Goal: Task Accomplishment & Management: Manage account settings

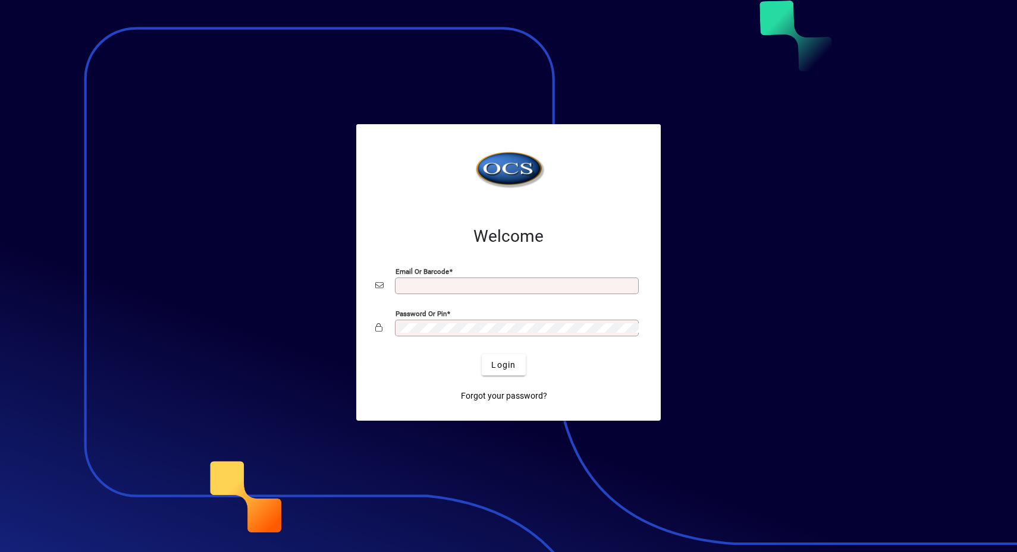
type input "**********"
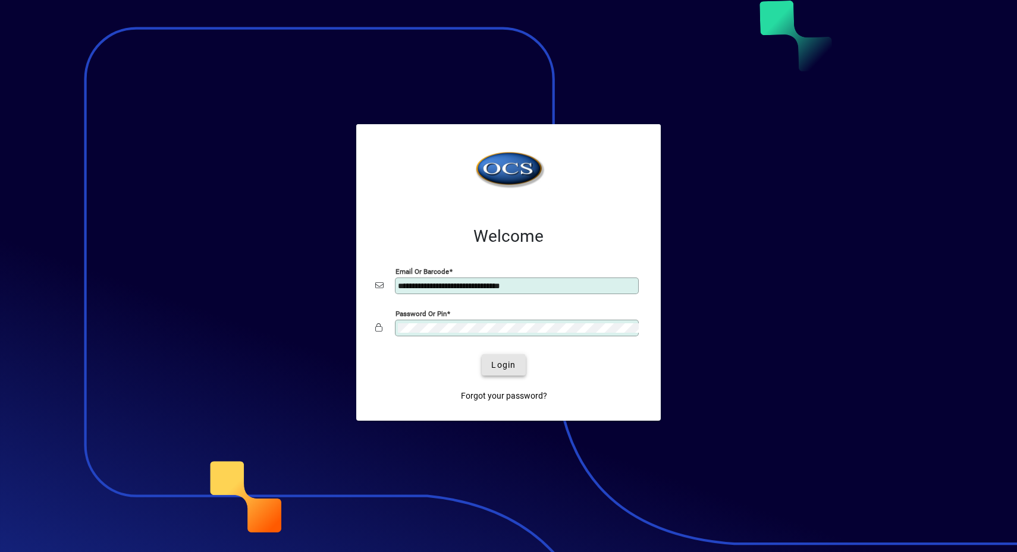
click at [491, 367] on span "Login" at bounding box center [503, 365] width 24 height 12
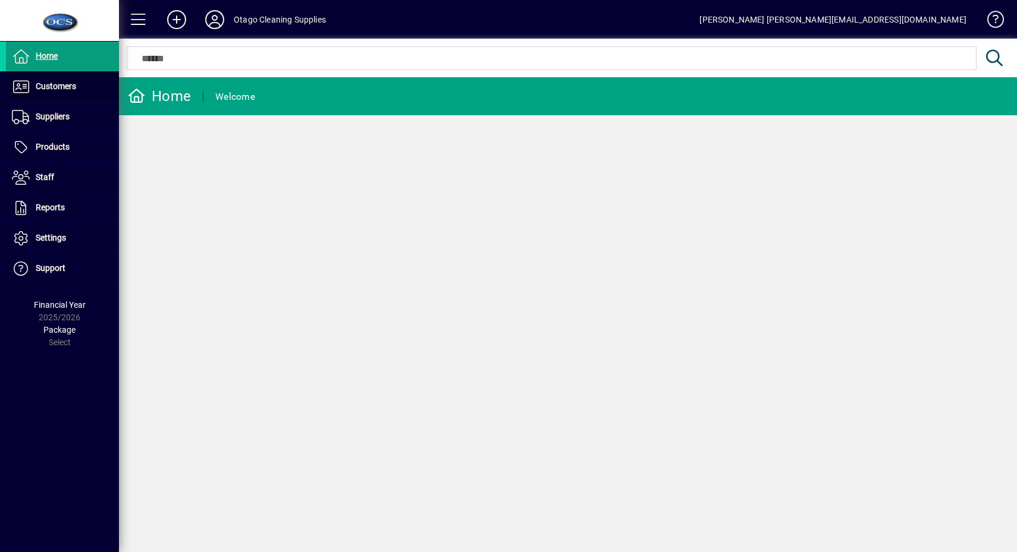
click at [87, 80] on span at bounding box center [62, 87] width 113 height 29
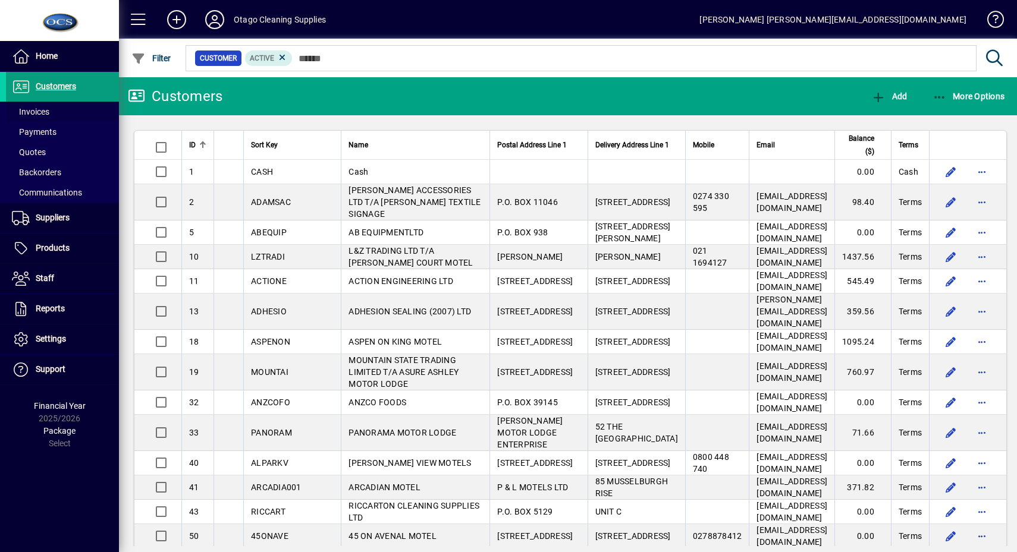
click at [101, 108] on span at bounding box center [62, 112] width 113 height 29
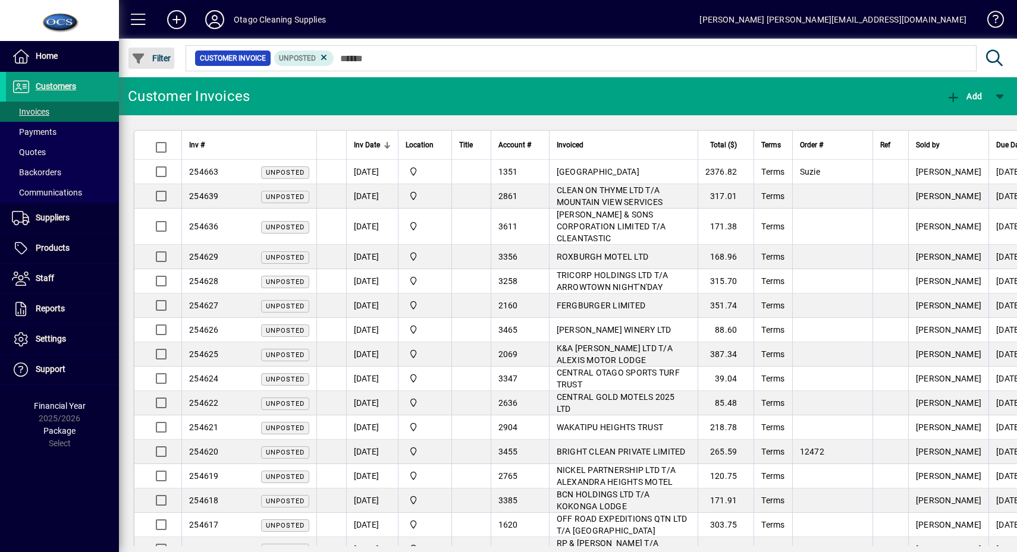
click at [161, 60] on span "Filter" at bounding box center [151, 59] width 40 height 10
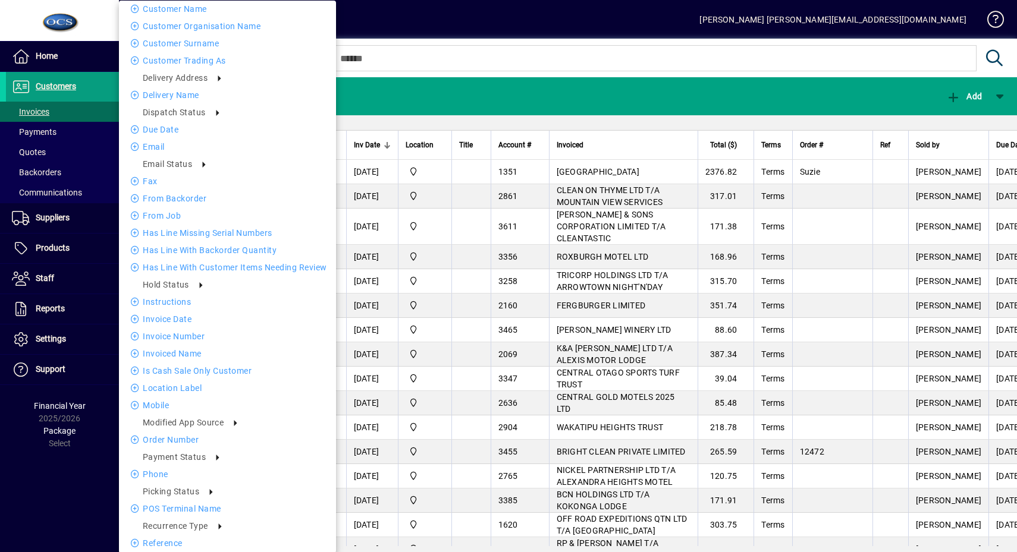
scroll to position [297, 0]
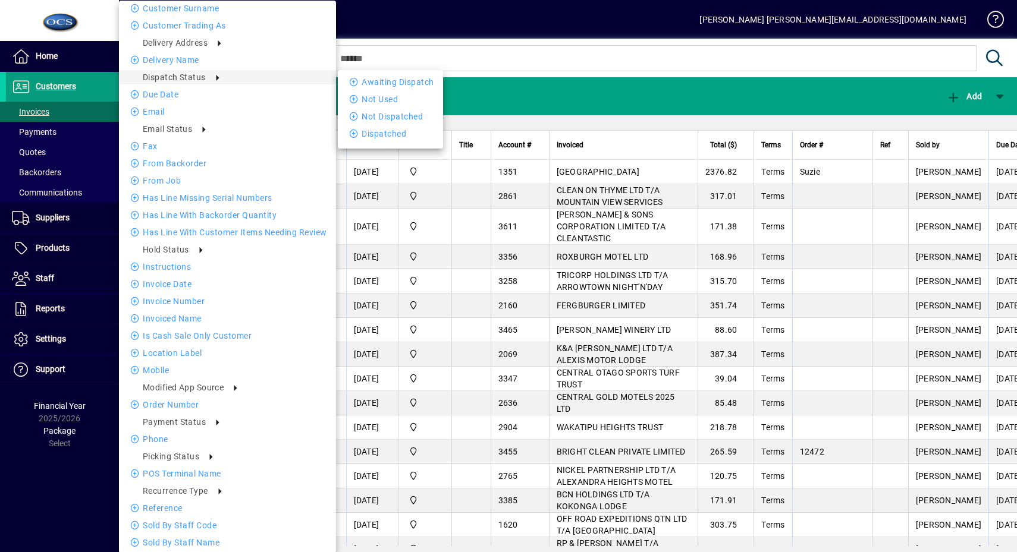
click at [350, 75] on li "Awaiting Dispatch" at bounding box center [390, 82] width 105 height 14
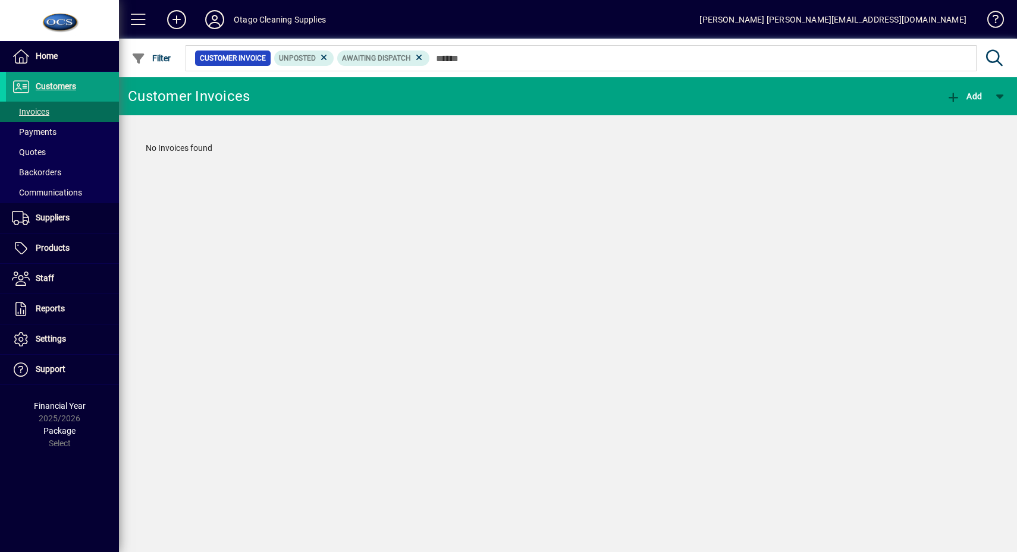
click at [325, 58] on icon at bounding box center [324, 57] width 11 height 11
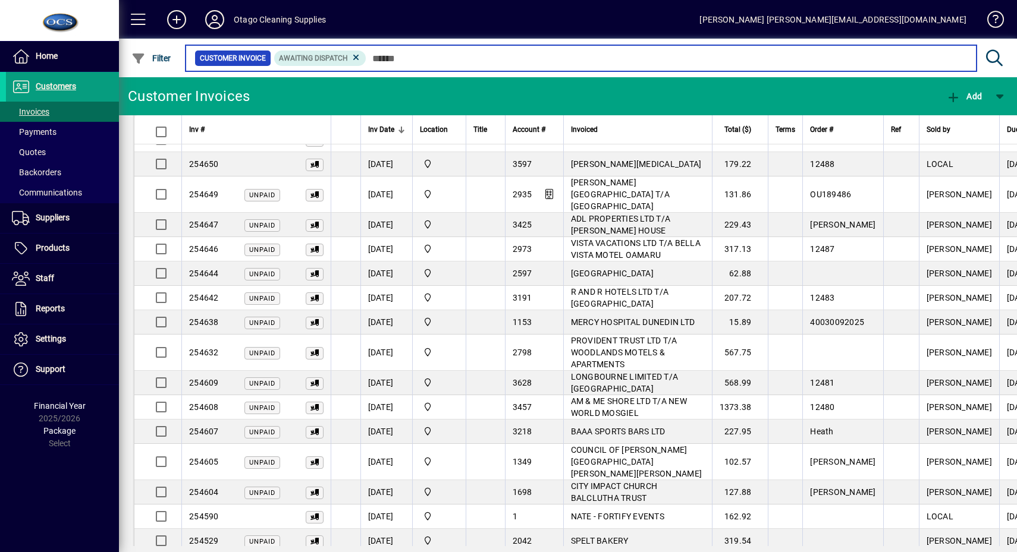
scroll to position [473, 0]
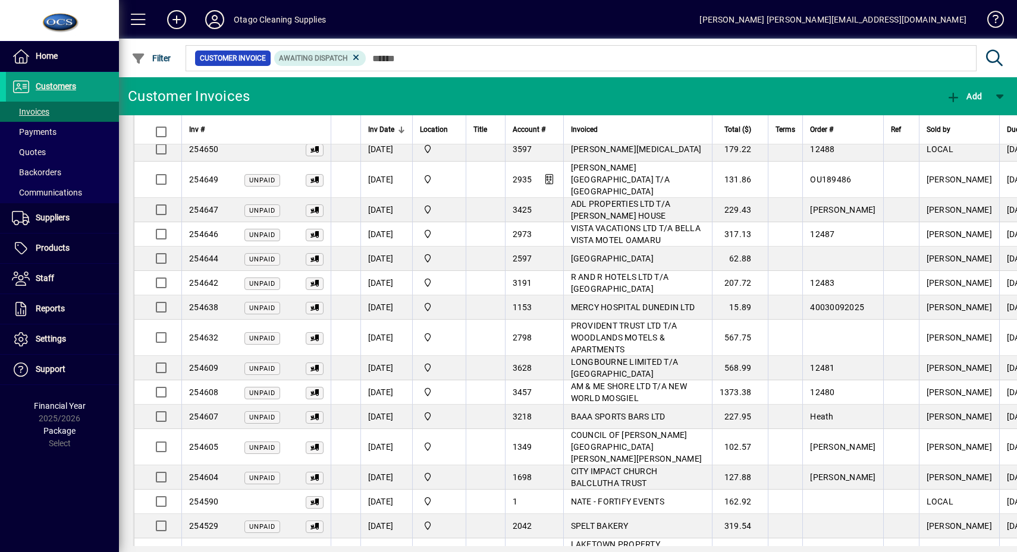
click at [139, 26] on span at bounding box center [138, 19] width 29 height 29
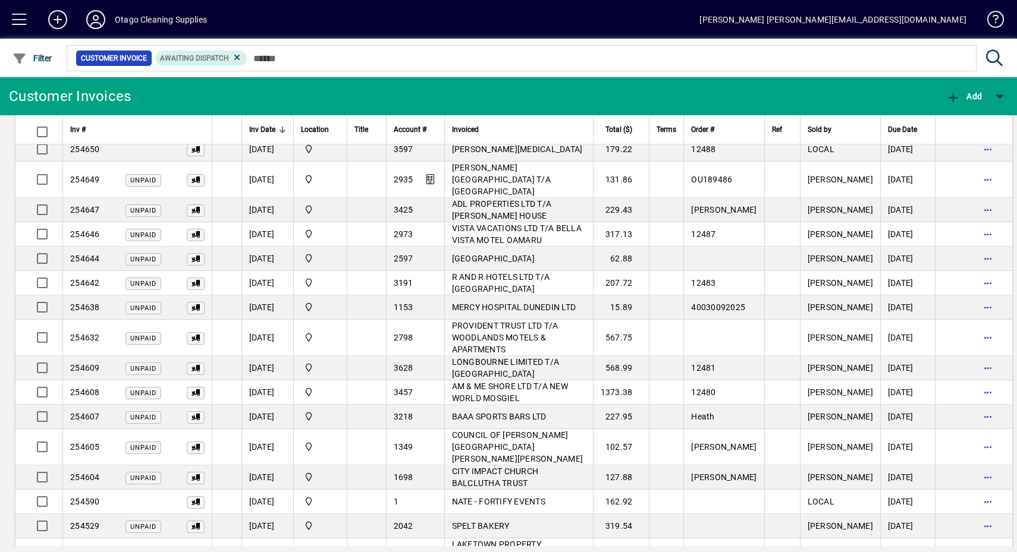
click at [973, 542] on span "button" at bounding box center [987, 556] width 29 height 29
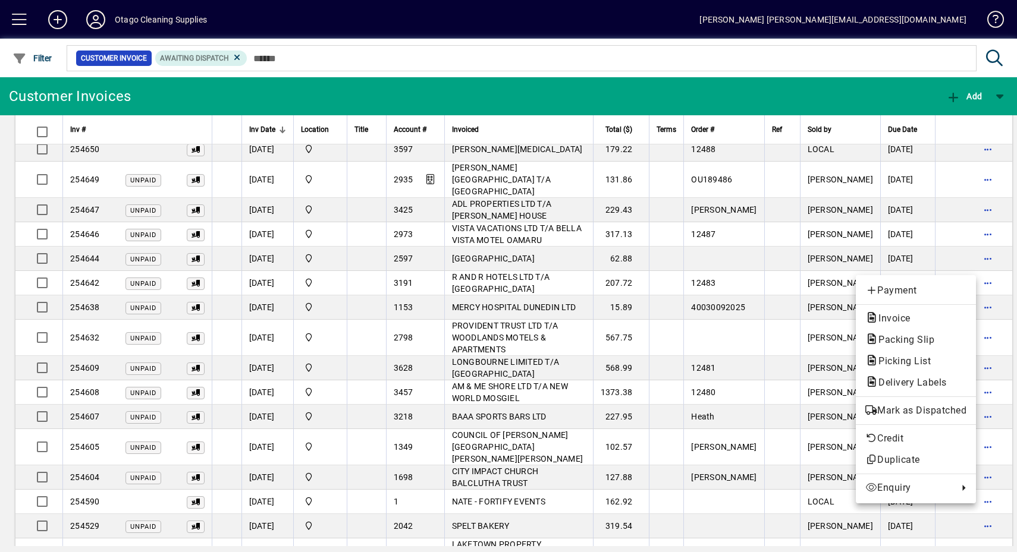
click at [968, 403] on button "Mark as Dispatched" at bounding box center [916, 410] width 120 height 21
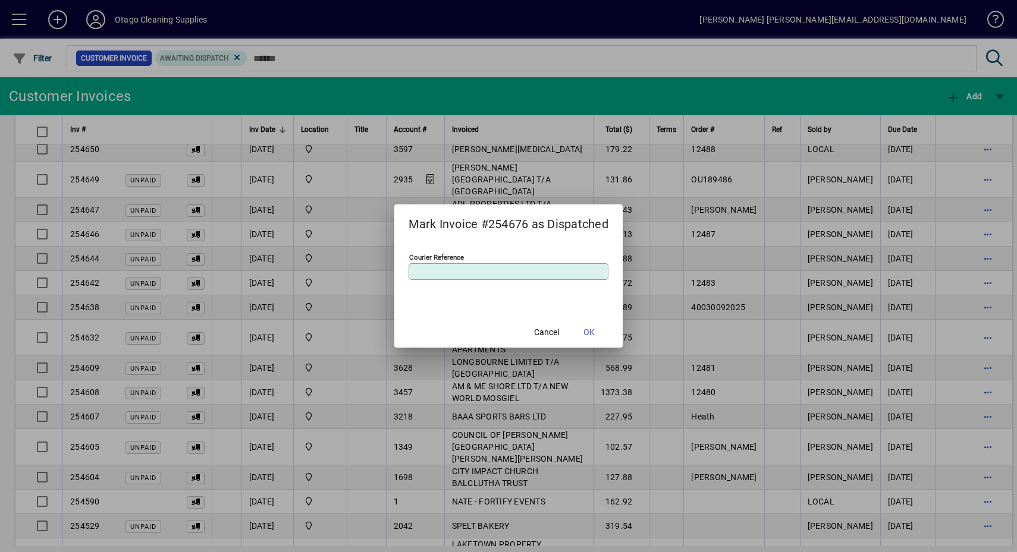
click at [608, 332] on mat-dialog-actions "Cancel OK" at bounding box center [508, 332] width 228 height 32
click at [606, 332] on span at bounding box center [589, 332] width 38 height 29
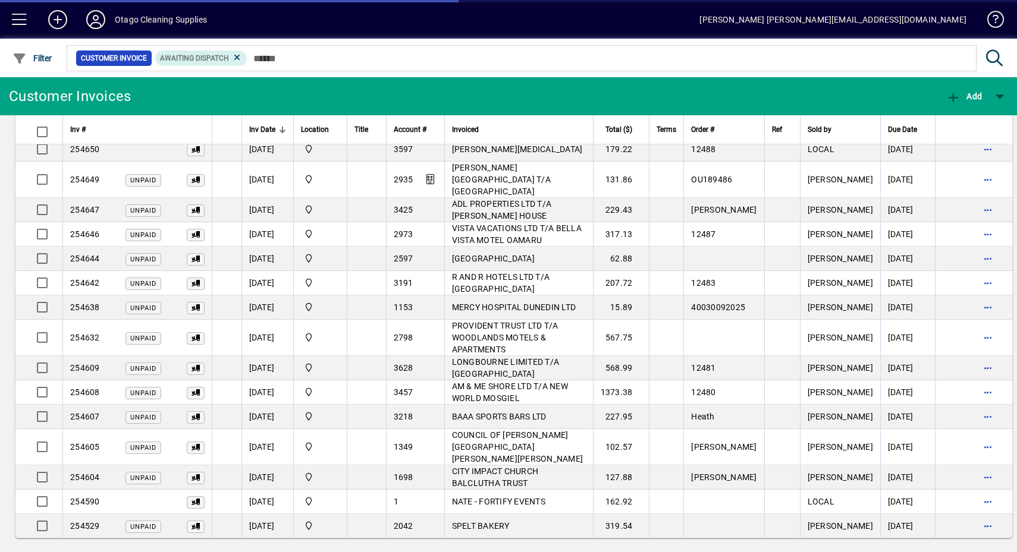
scroll to position [436, 0]
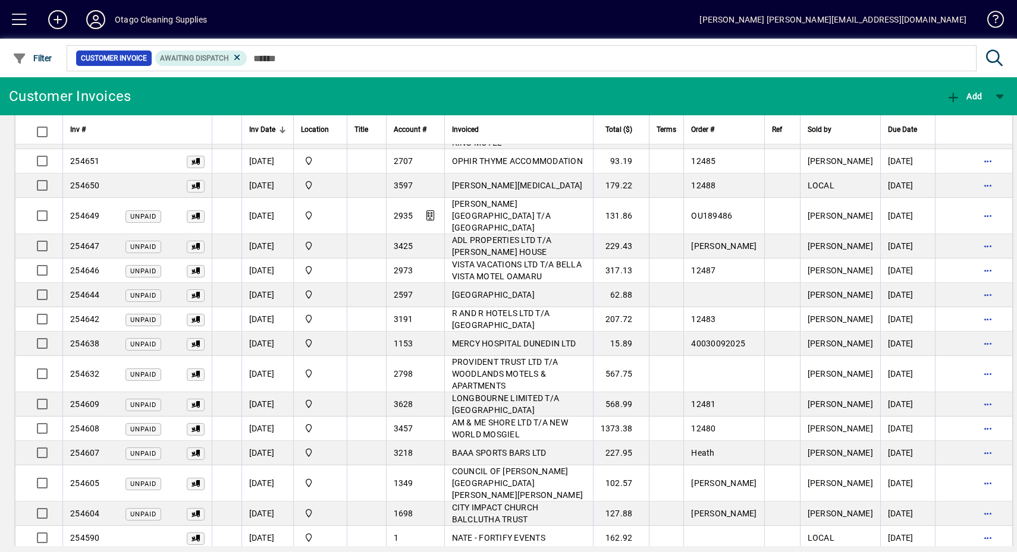
click at [973, 469] on span "button" at bounding box center [987, 483] width 29 height 29
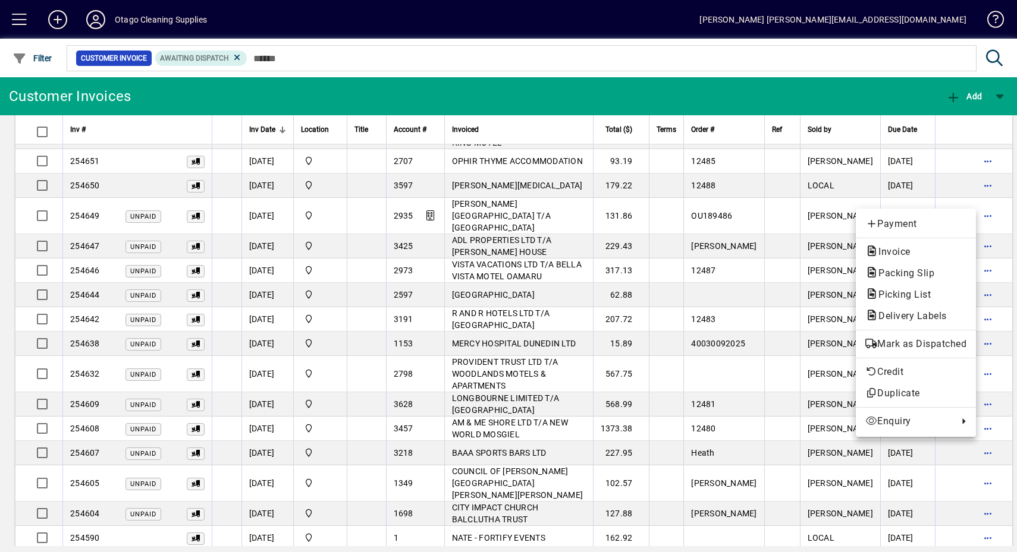
click at [950, 344] on span "Mark as Dispatched" at bounding box center [915, 344] width 101 height 14
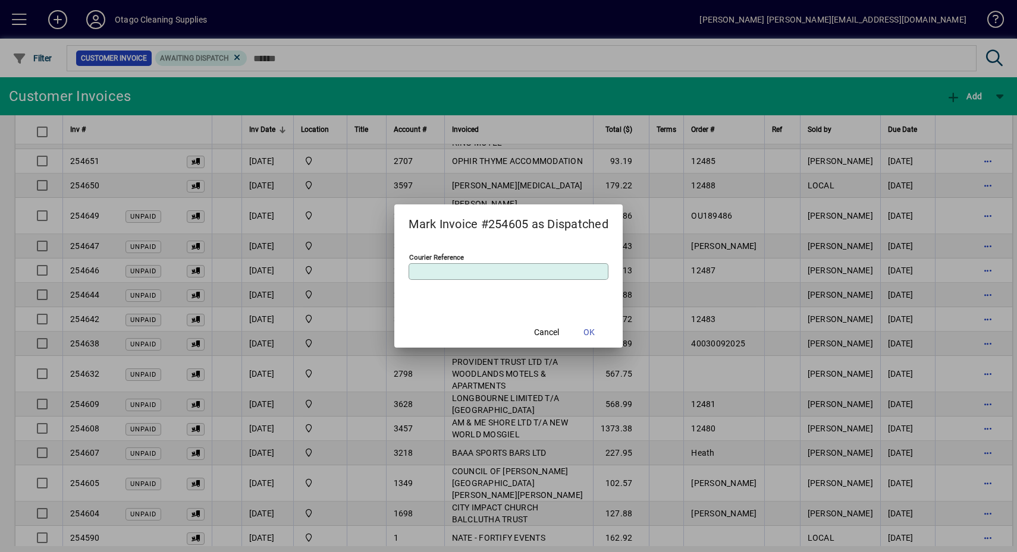
click at [584, 333] on span at bounding box center [589, 332] width 38 height 29
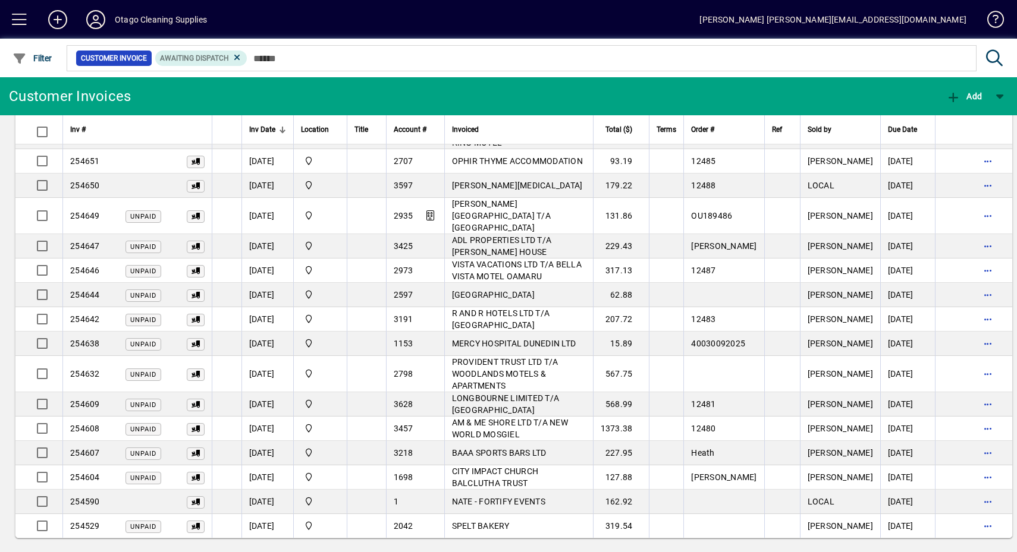
scroll to position [412, 0]
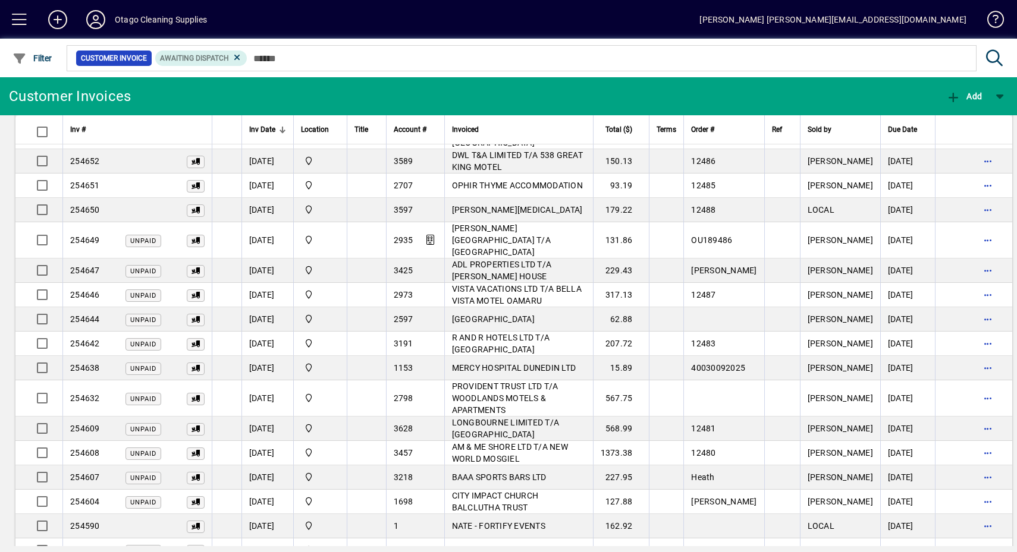
click at [973, 463] on span "button" at bounding box center [987, 477] width 29 height 29
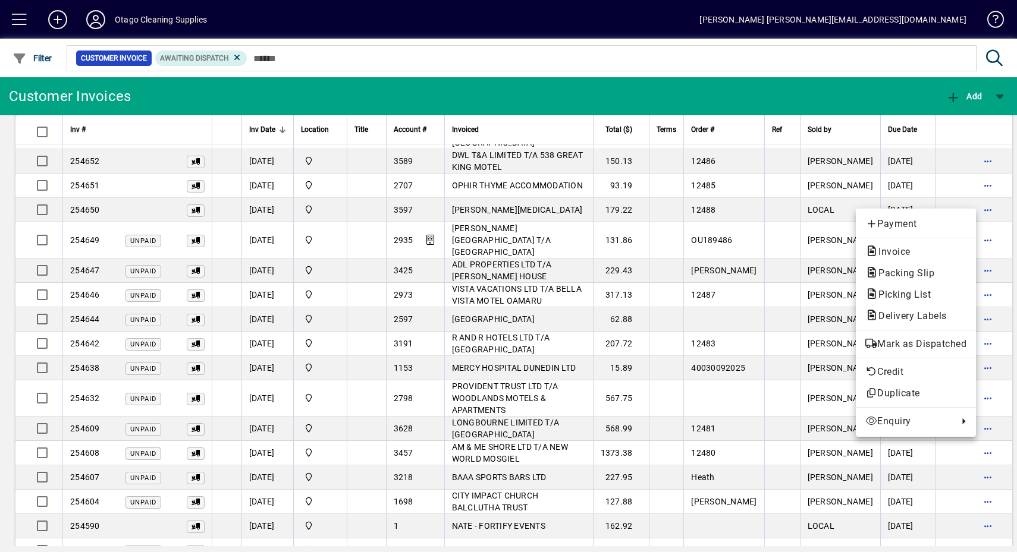
click at [926, 331] on div "Payment Invoice Packing Slip Picking List Delivery Labels Mark as Dispatched Cr…" at bounding box center [916, 323] width 120 height 228
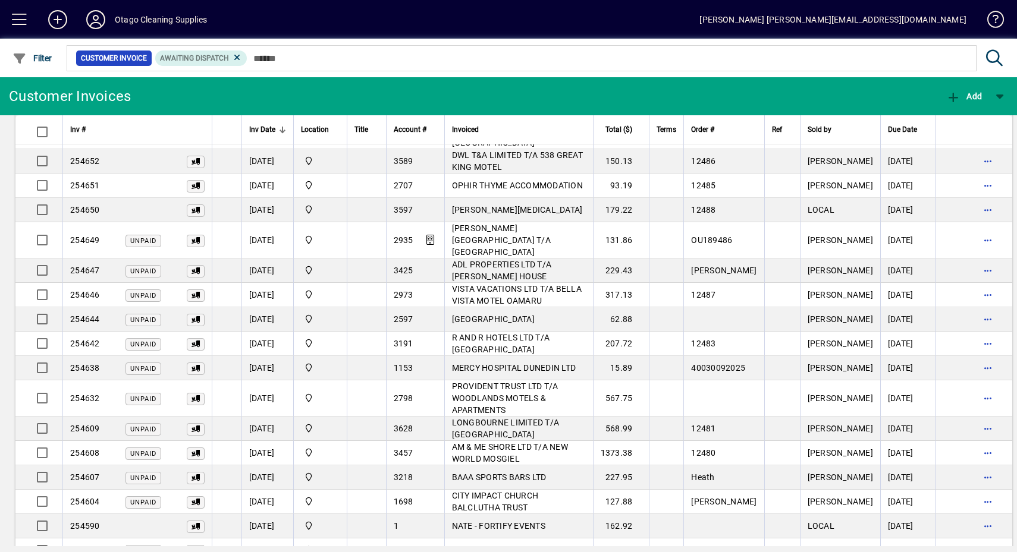
click at [973, 463] on span "button" at bounding box center [987, 477] width 29 height 29
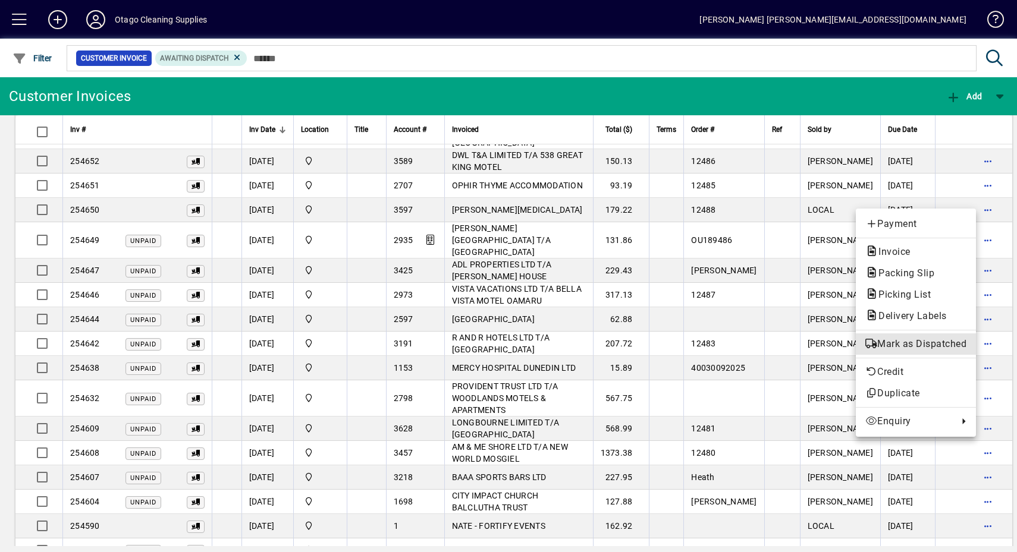
click at [944, 335] on button "Mark as Dispatched" at bounding box center [916, 344] width 120 height 21
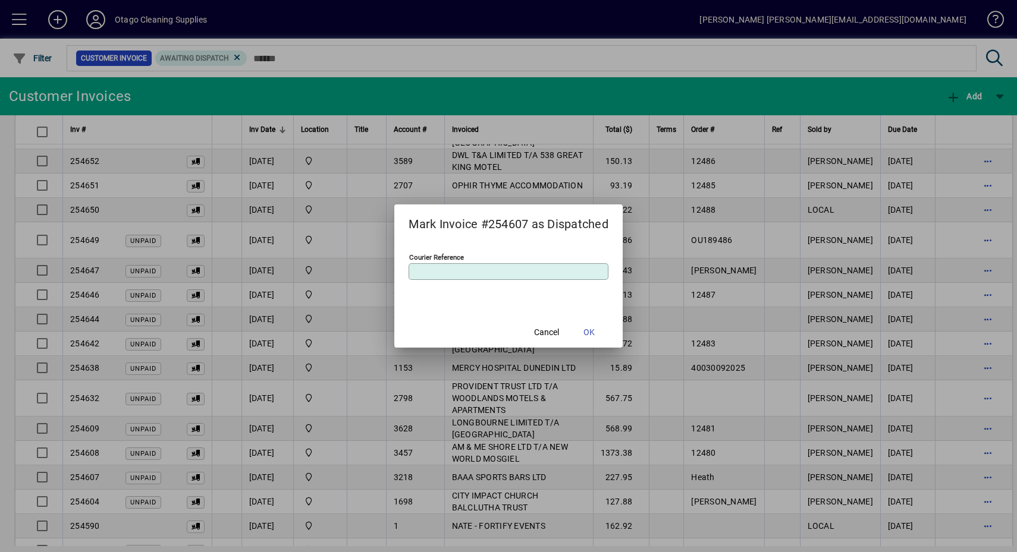
click at [595, 336] on span "OK" at bounding box center [588, 332] width 11 height 12
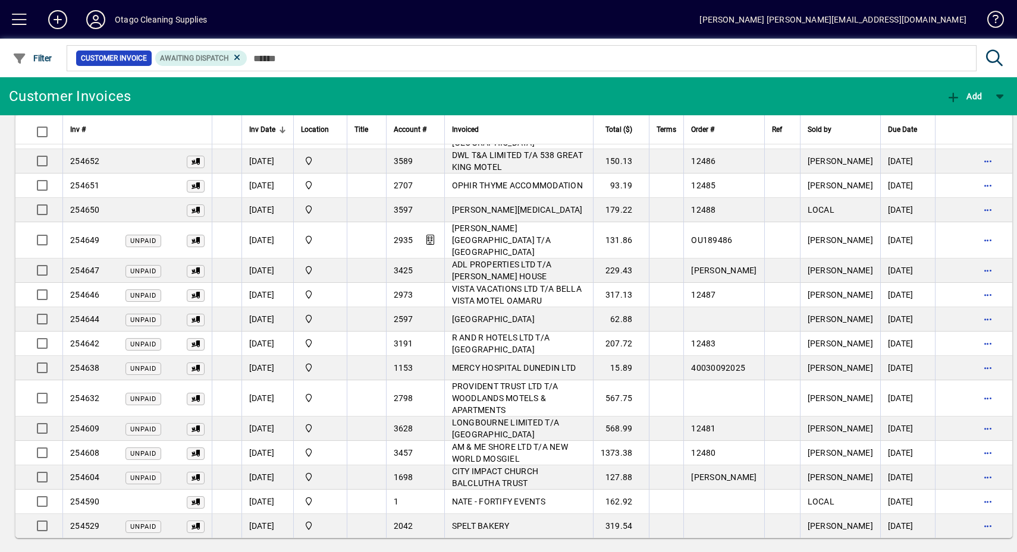
scroll to position [388, 0]
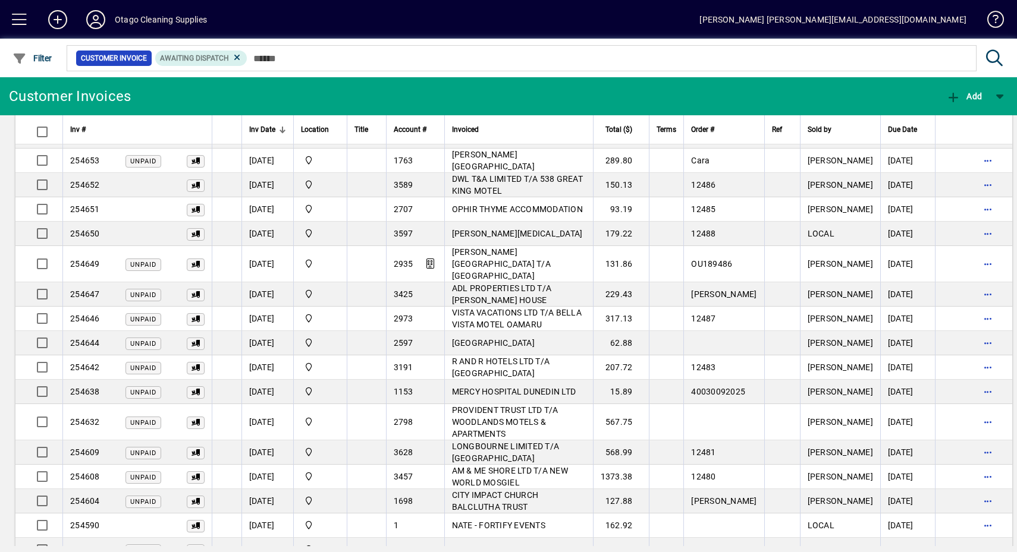
click at [973, 463] on span "button" at bounding box center [987, 477] width 29 height 29
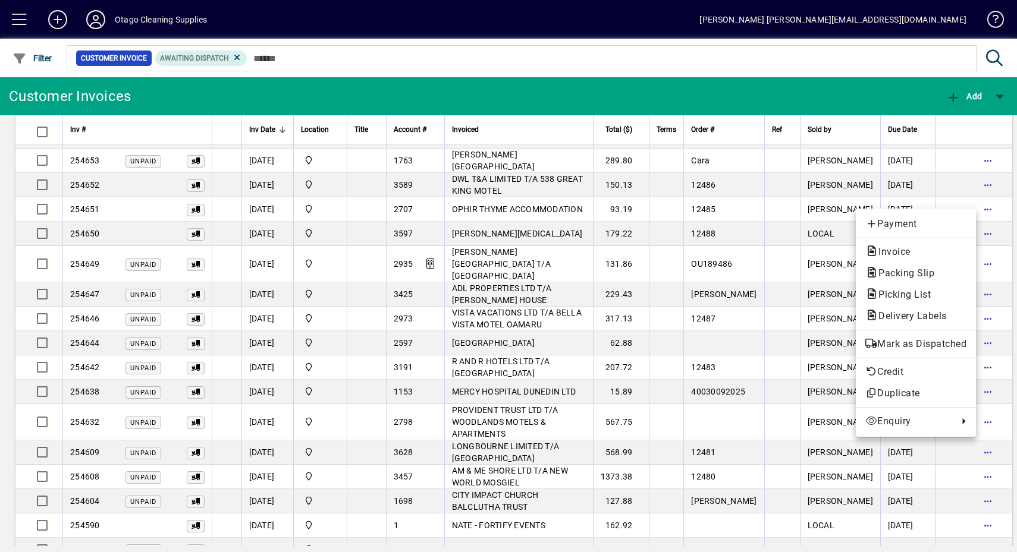
click at [929, 345] on span "Mark as Dispatched" at bounding box center [915, 344] width 101 height 14
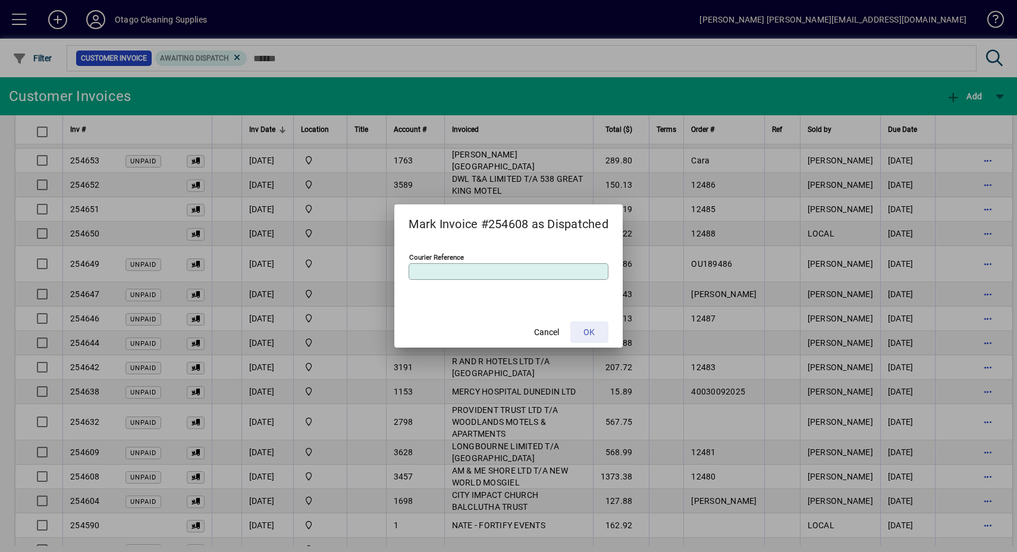
click at [599, 336] on span at bounding box center [589, 332] width 38 height 29
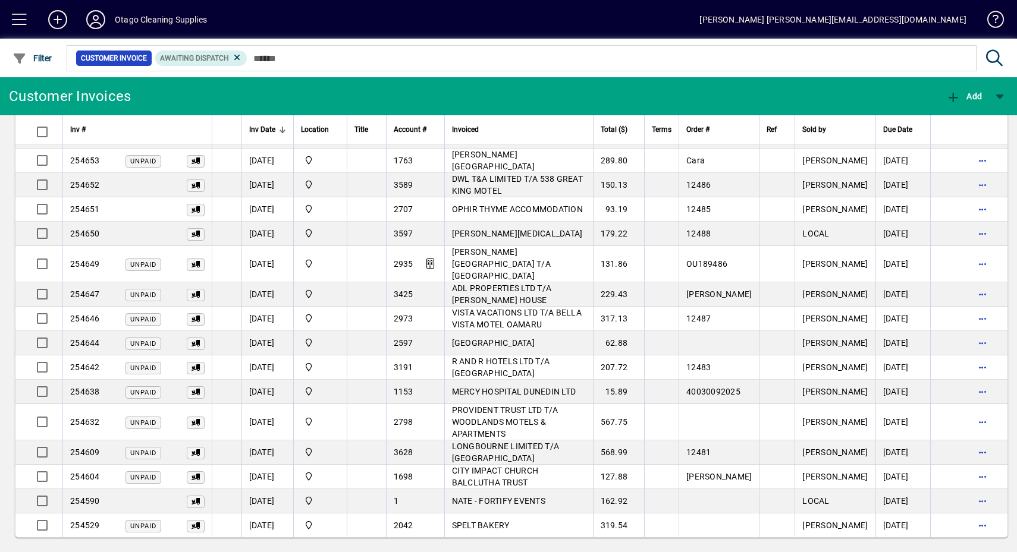
scroll to position [364, 0]
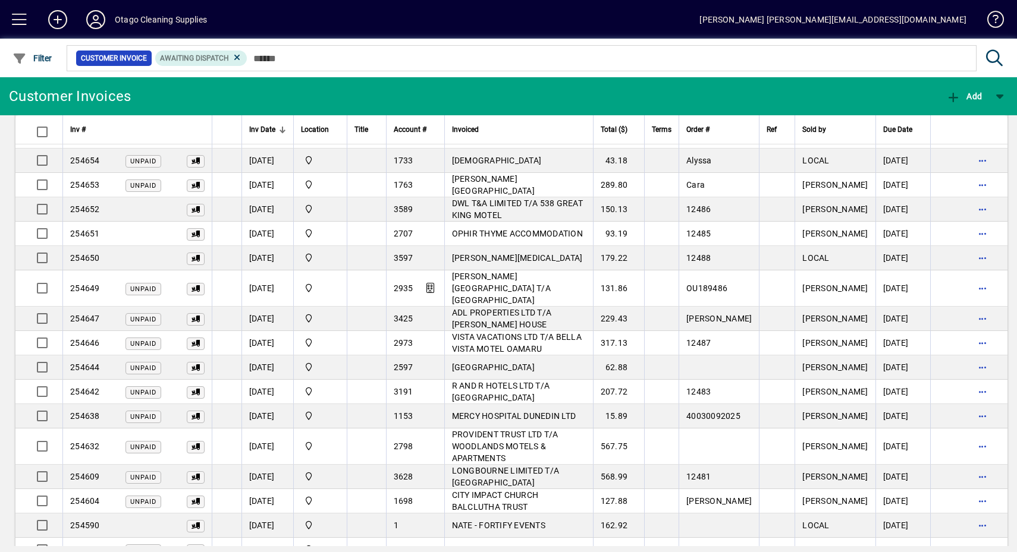
click at [570, 538] on td "SPELT BAKERY" at bounding box center [518, 550] width 149 height 24
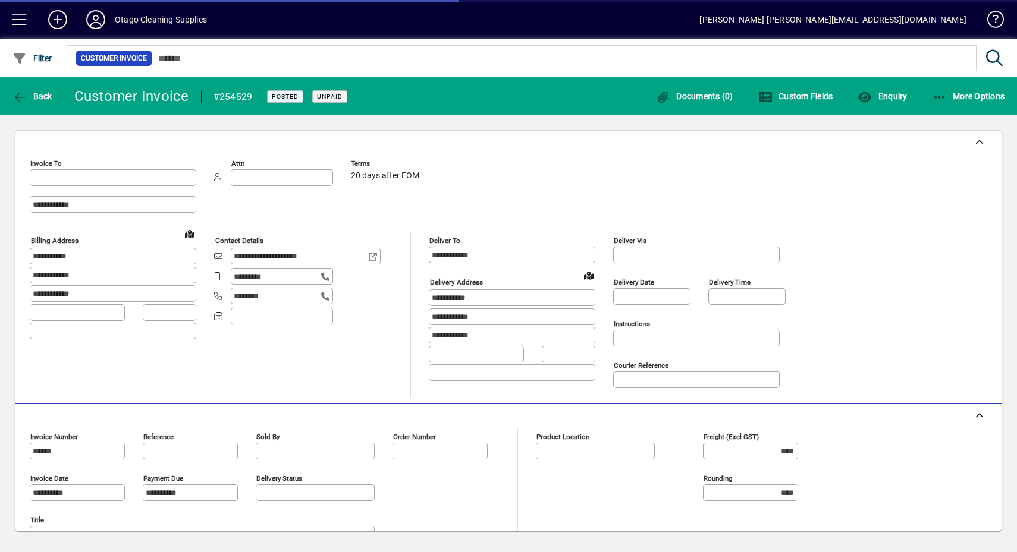
type input "**********"
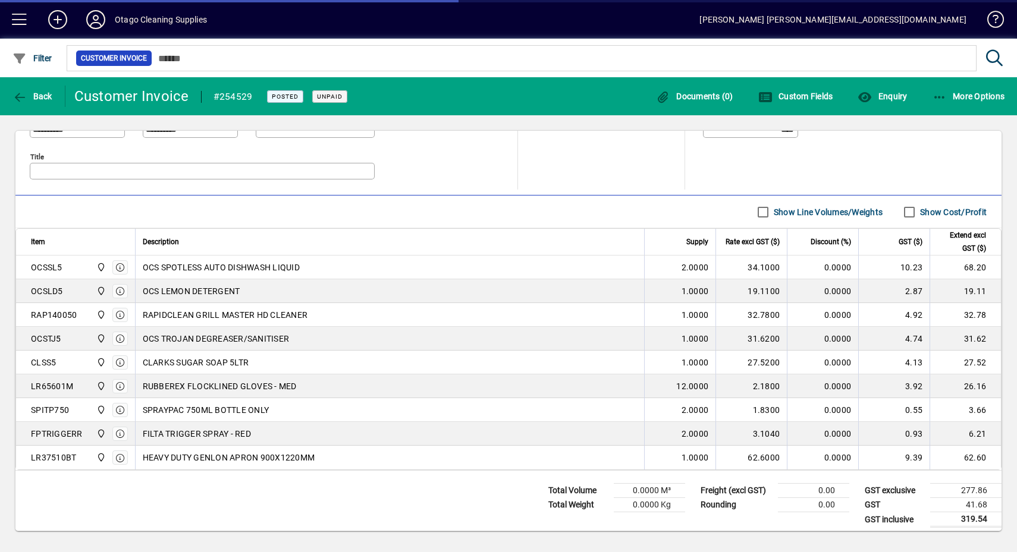
type input "**********"
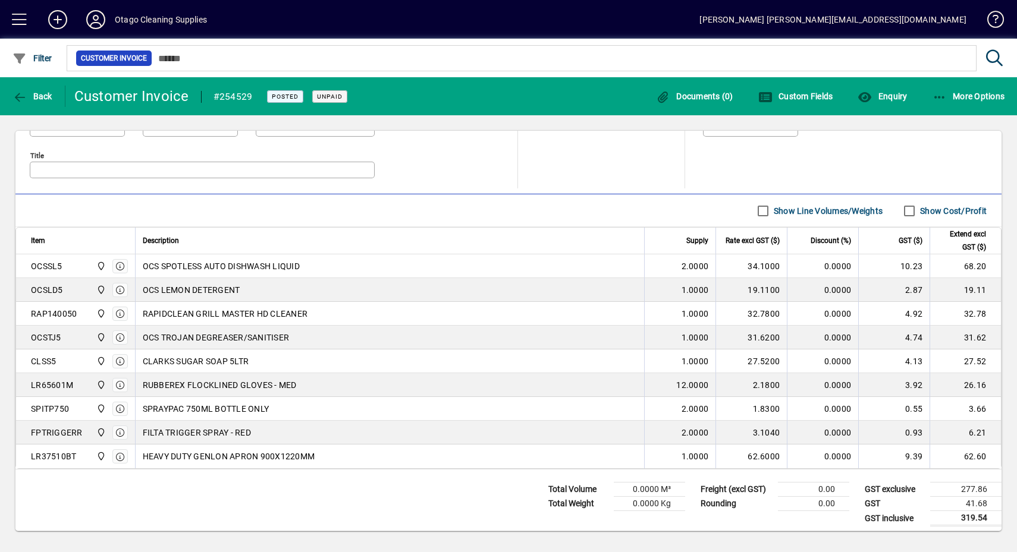
click at [970, 107] on span "button" at bounding box center [968, 96] width 78 height 29
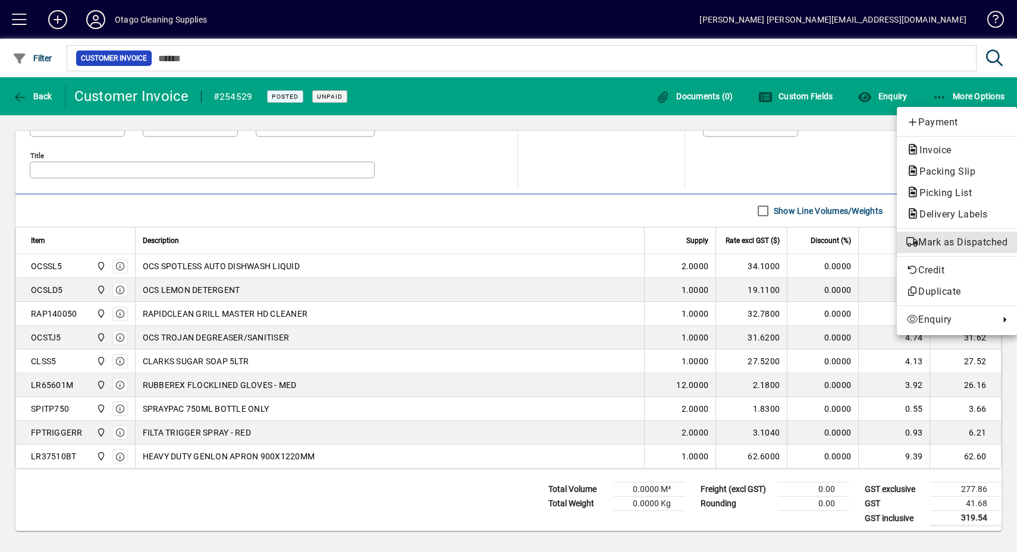
click at [935, 246] on span "Mark as Dispatched" at bounding box center [956, 242] width 101 height 14
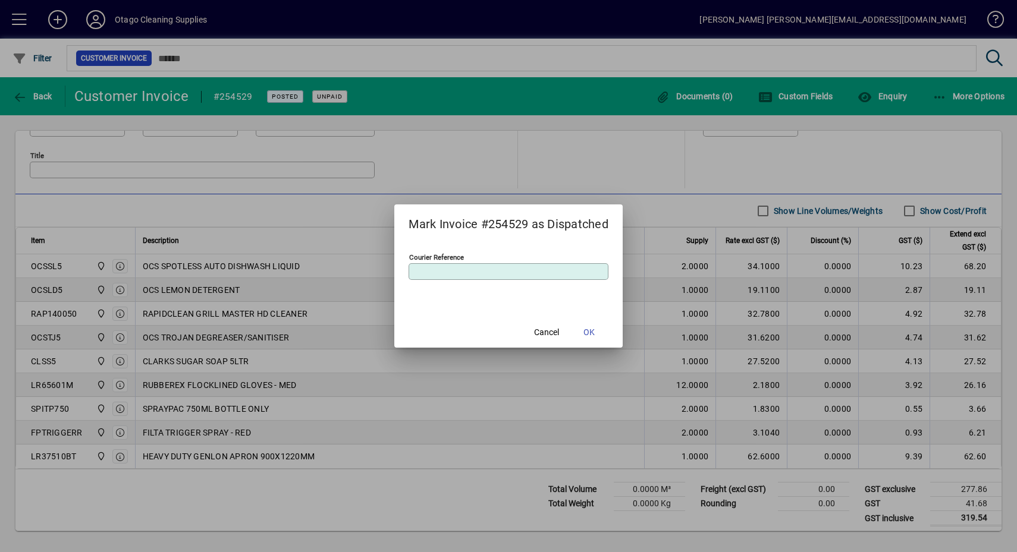
click at [582, 334] on span at bounding box center [589, 332] width 38 height 29
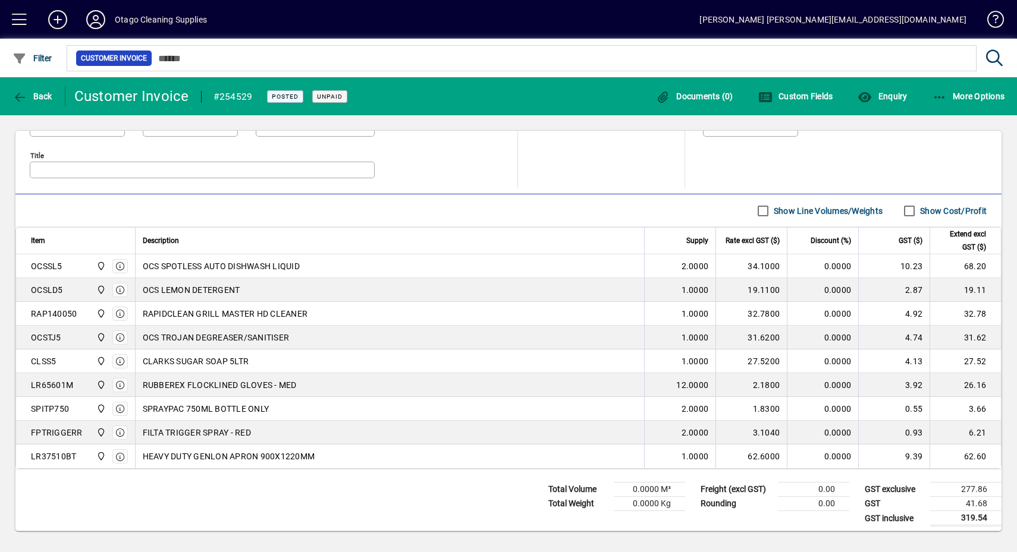
click at [45, 99] on span "Back" at bounding box center [32, 97] width 40 height 10
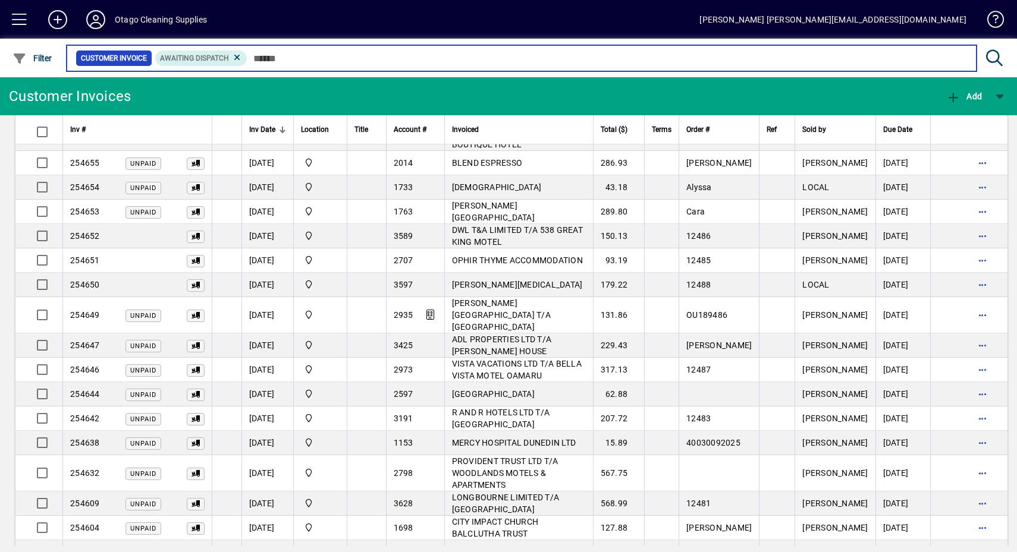
scroll to position [340, 0]
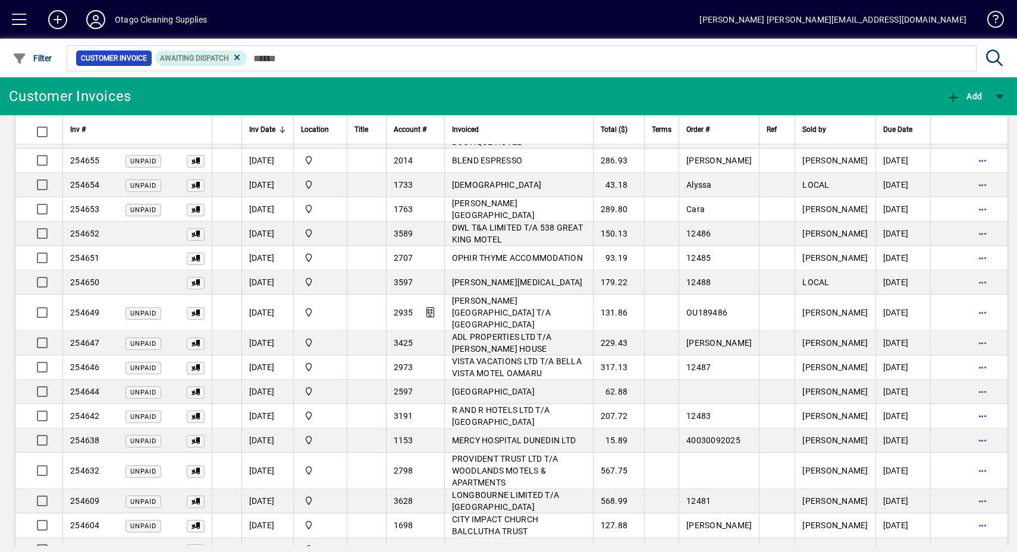
click at [969, 487] on span "button" at bounding box center [983, 501] width 29 height 29
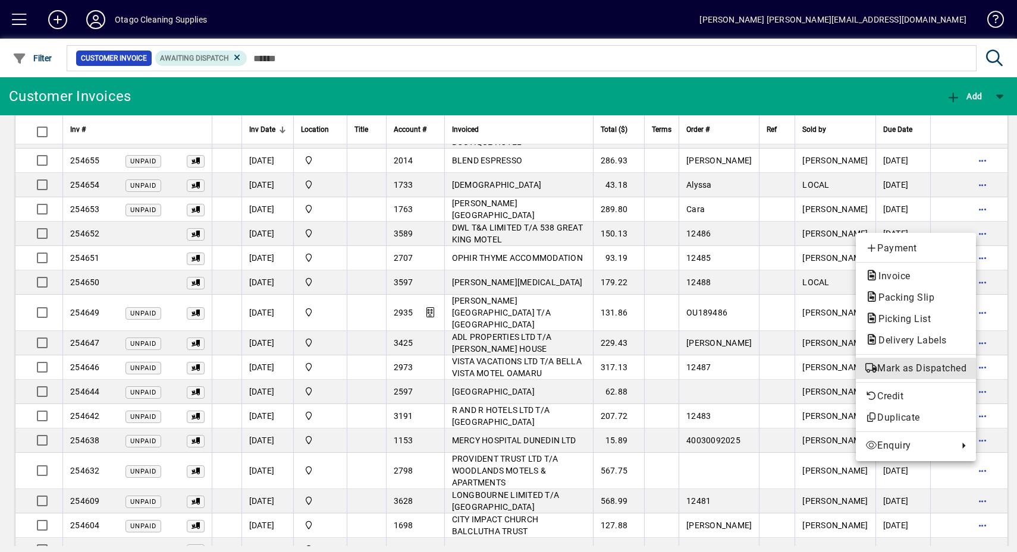
click at [914, 369] on span "Mark as Dispatched" at bounding box center [915, 369] width 101 height 14
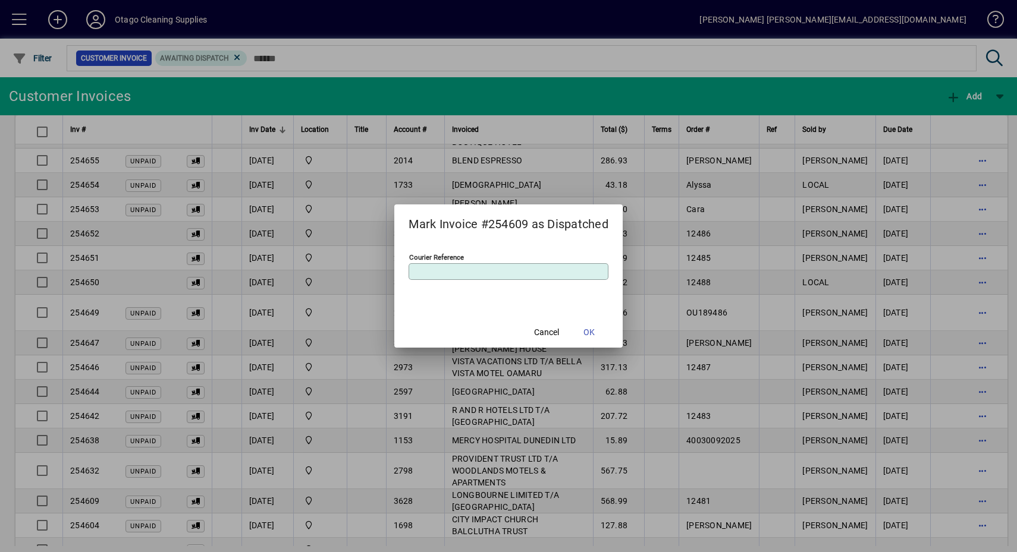
click at [582, 333] on span at bounding box center [589, 332] width 38 height 29
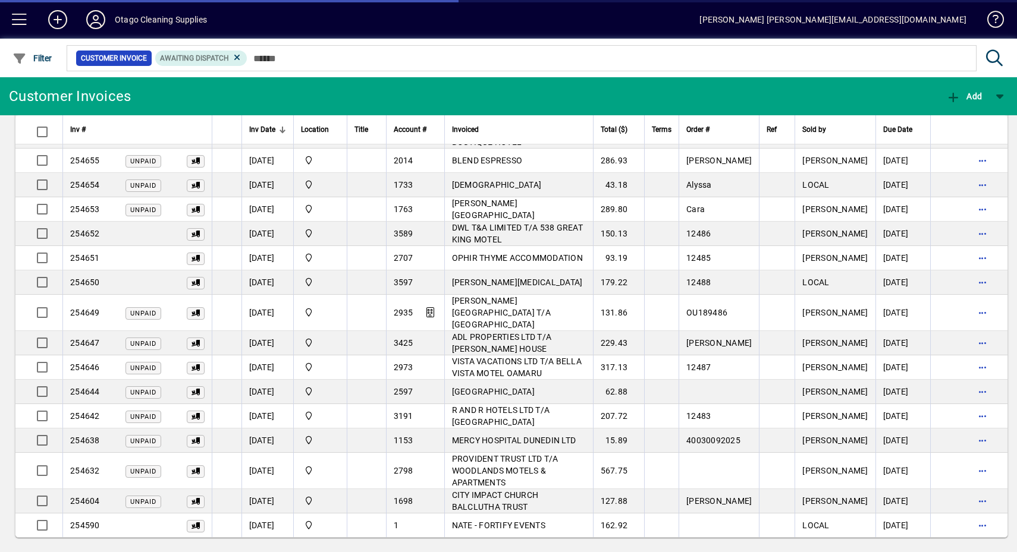
scroll to position [316, 0]
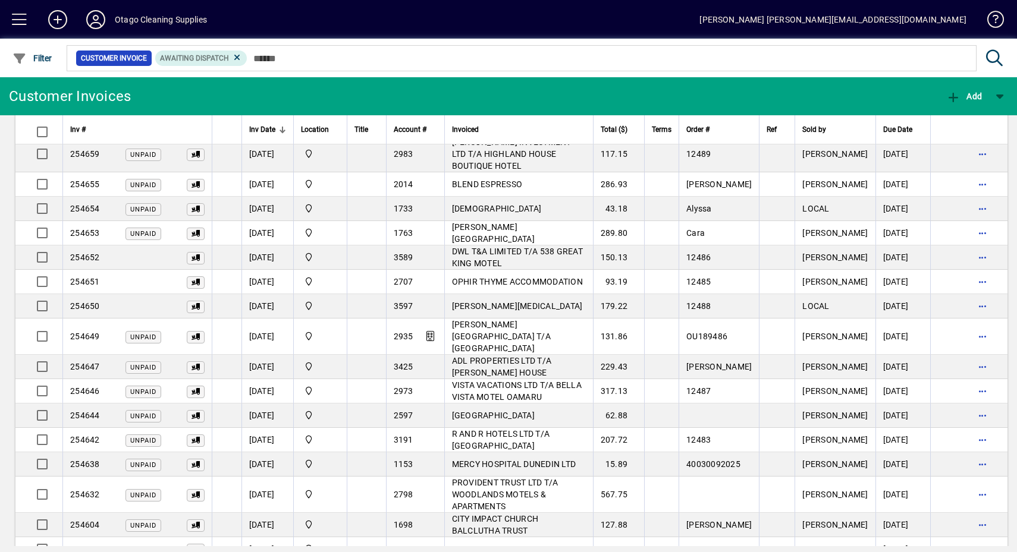
click at [969, 480] on span "button" at bounding box center [983, 494] width 29 height 29
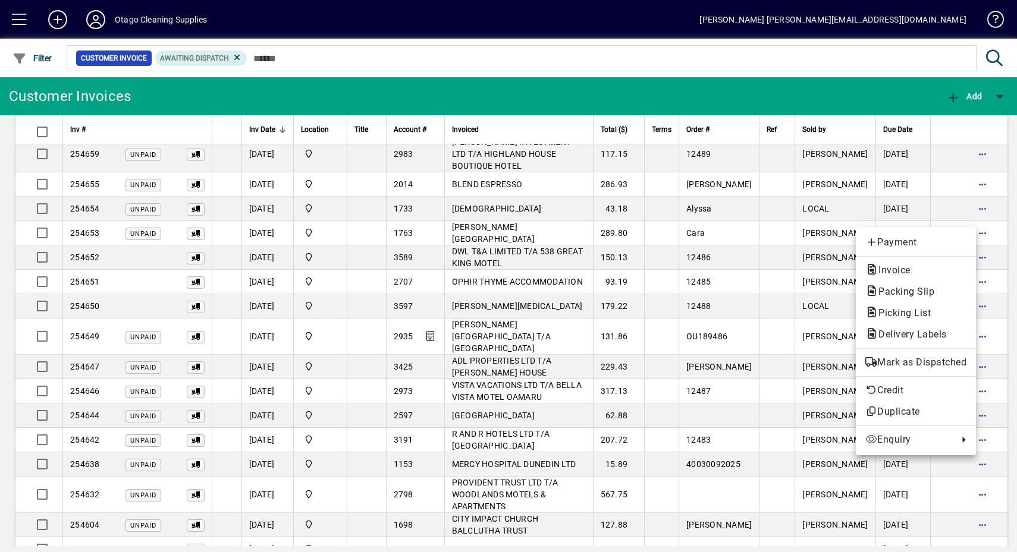
click at [937, 364] on span "Mark as Dispatched" at bounding box center [915, 363] width 101 height 14
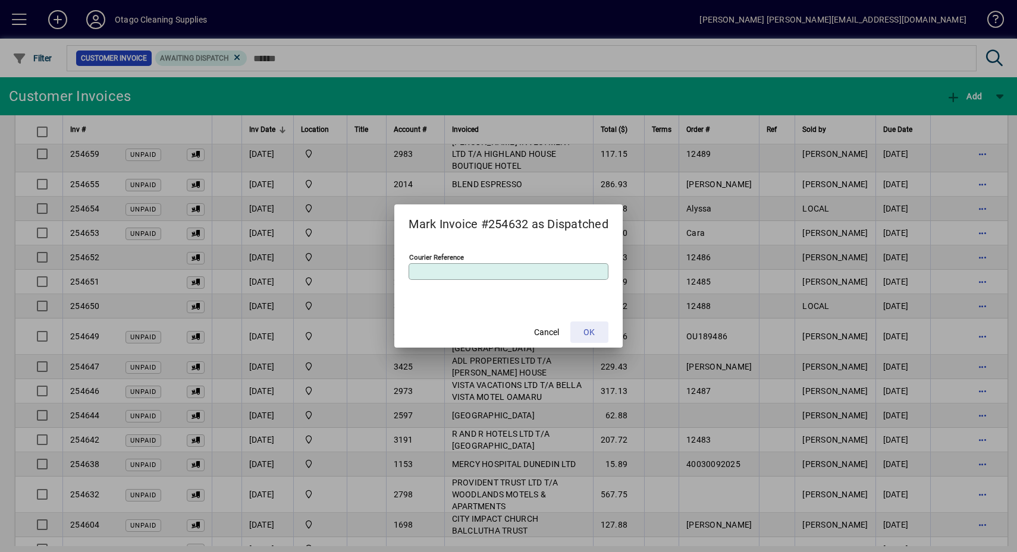
click at [593, 330] on span "OK" at bounding box center [588, 332] width 11 height 12
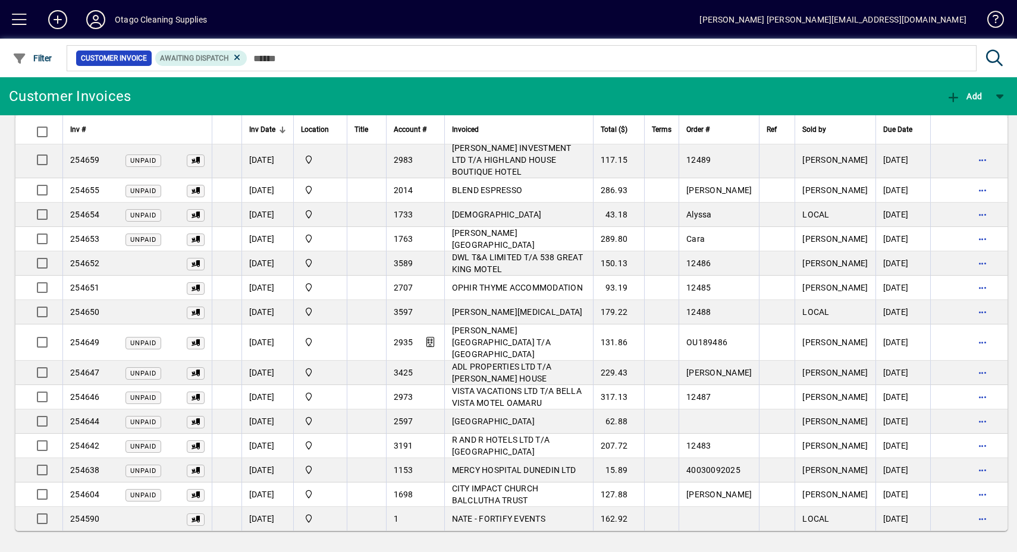
scroll to position [279, 0]
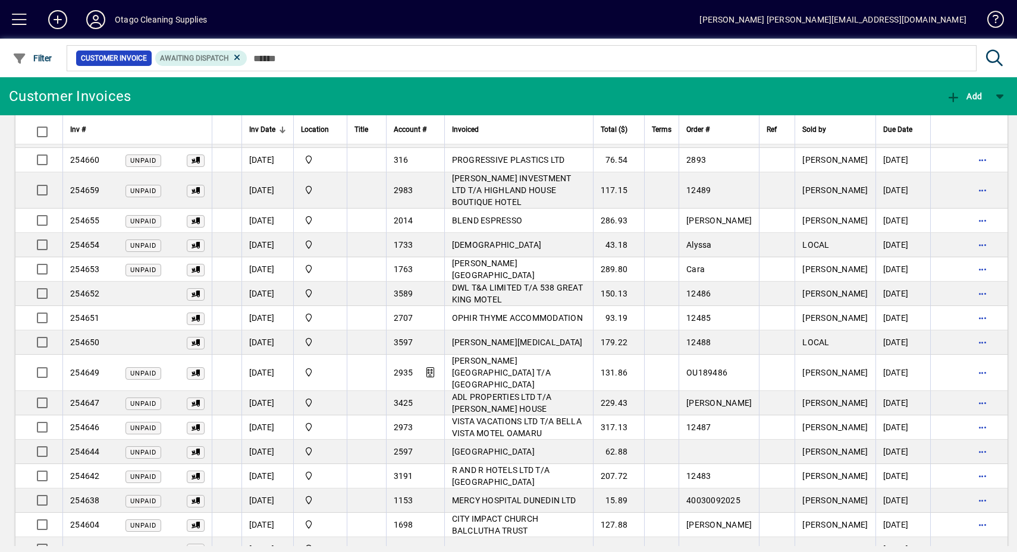
click at [969, 486] on span "button" at bounding box center [983, 500] width 29 height 29
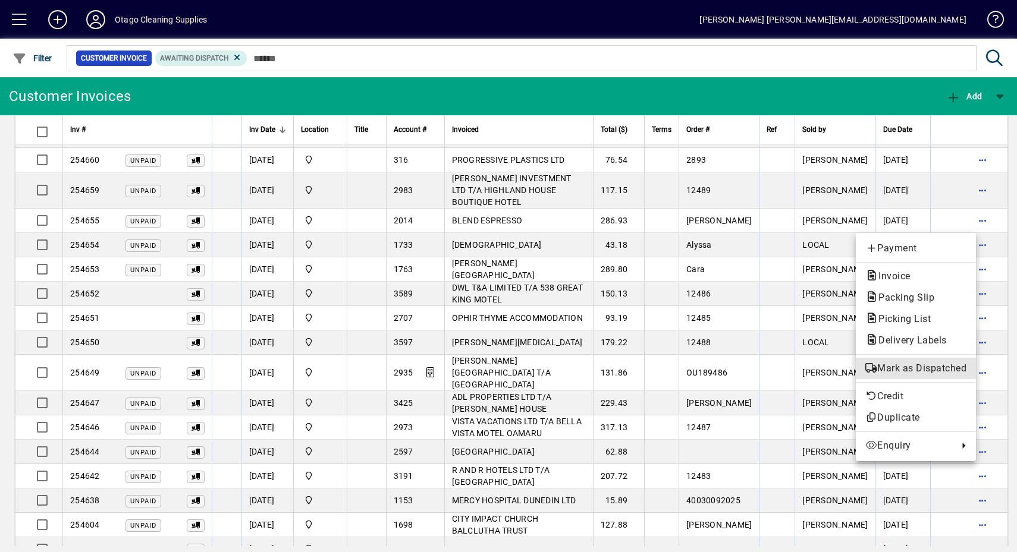
click at [935, 372] on span "Mark as Dispatched" at bounding box center [915, 369] width 101 height 14
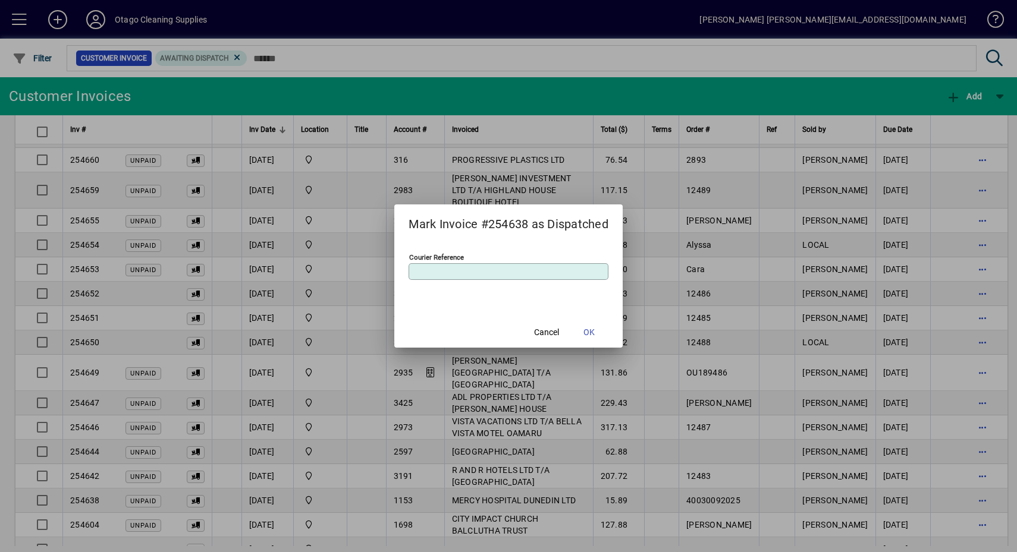
click at [598, 332] on span at bounding box center [589, 332] width 38 height 29
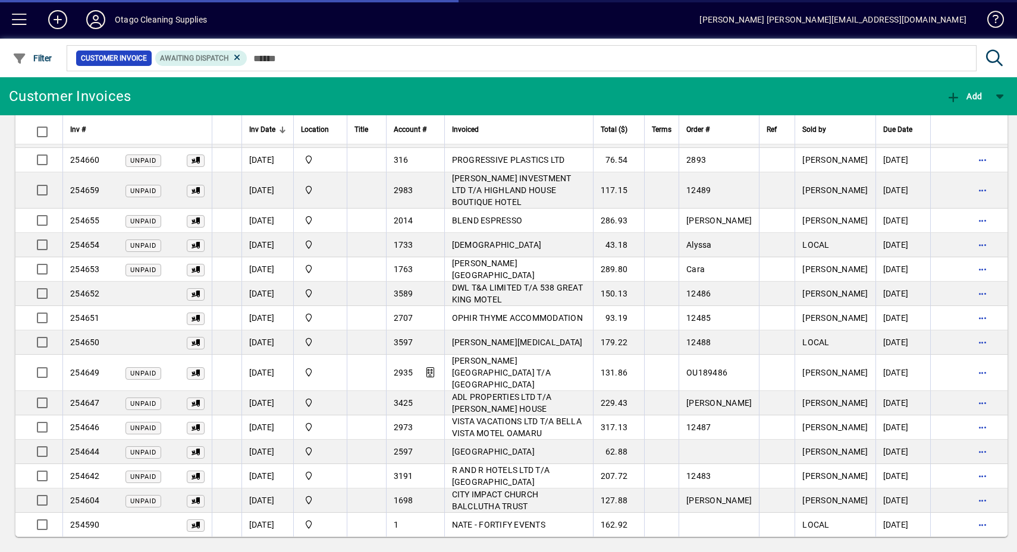
scroll to position [244, 0]
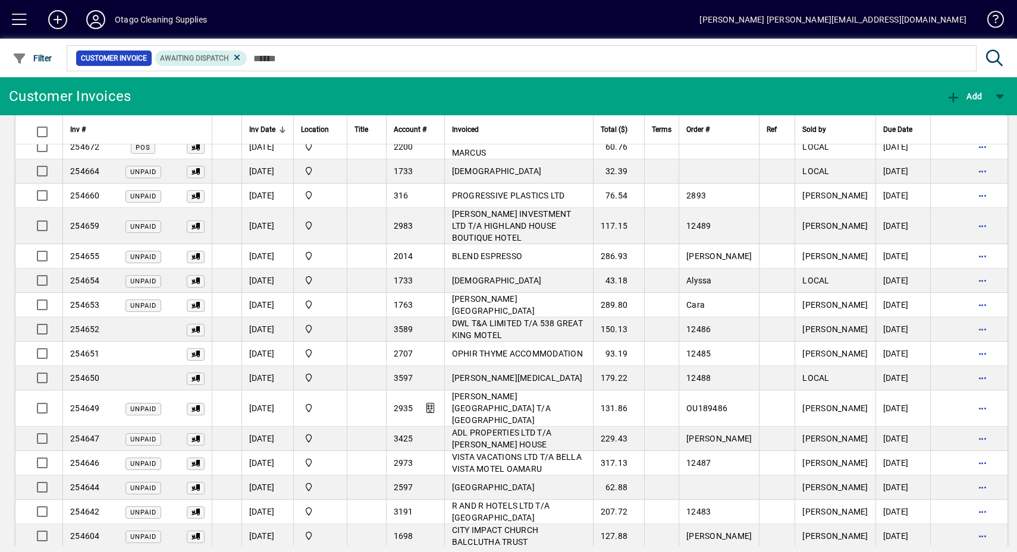
click at [969, 498] on span "button" at bounding box center [983, 512] width 29 height 29
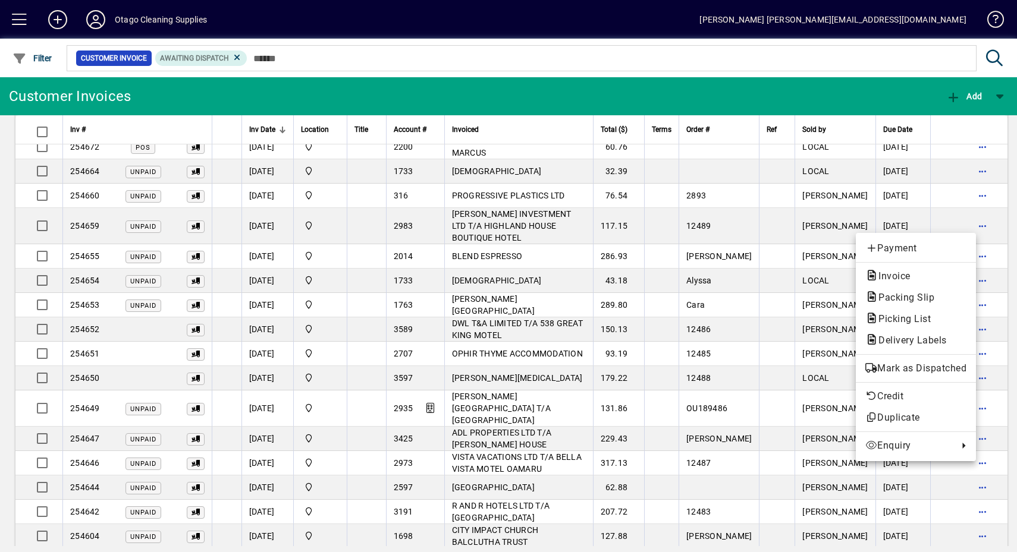
click at [926, 378] on button "Mark as Dispatched" at bounding box center [916, 368] width 120 height 21
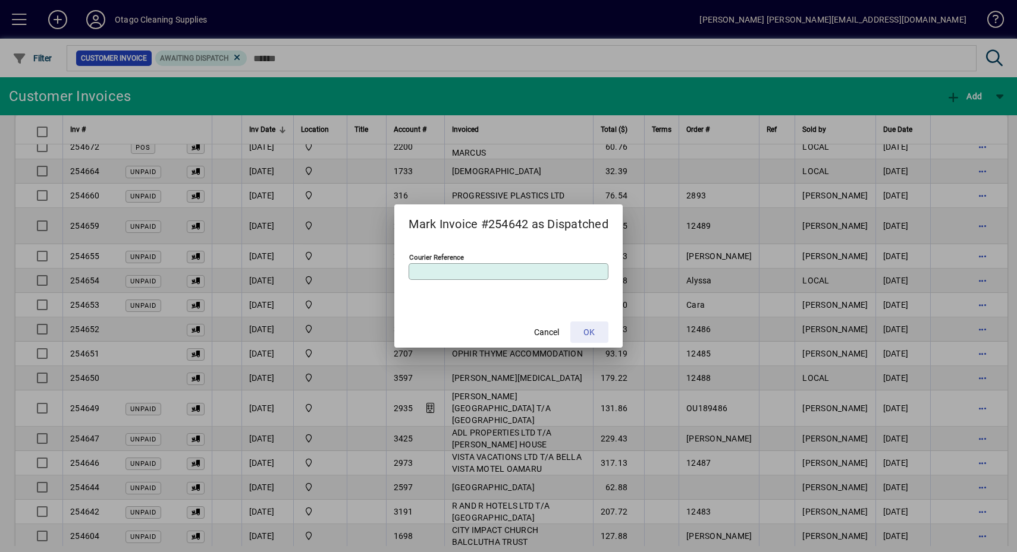
click at [602, 338] on span at bounding box center [589, 332] width 38 height 29
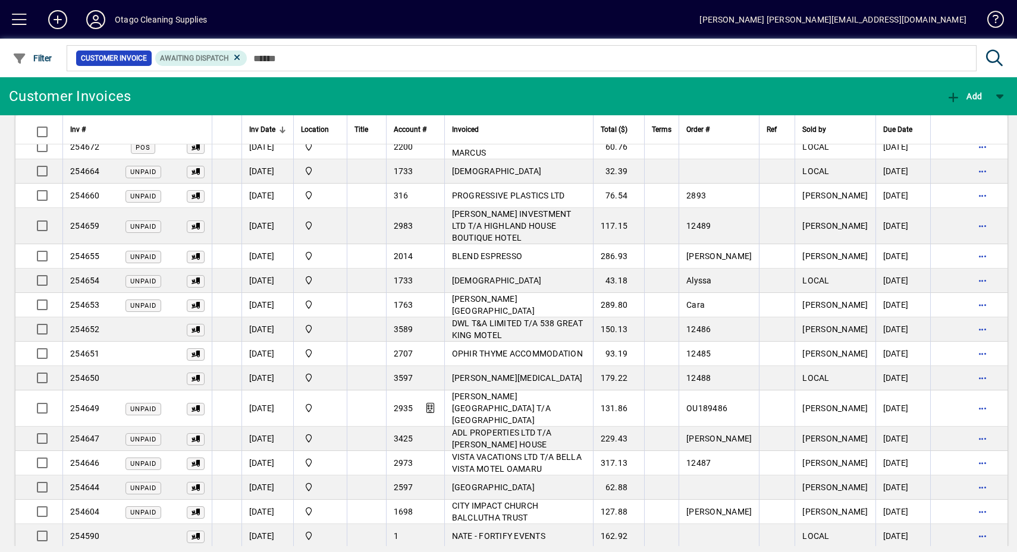
scroll to position [219, 0]
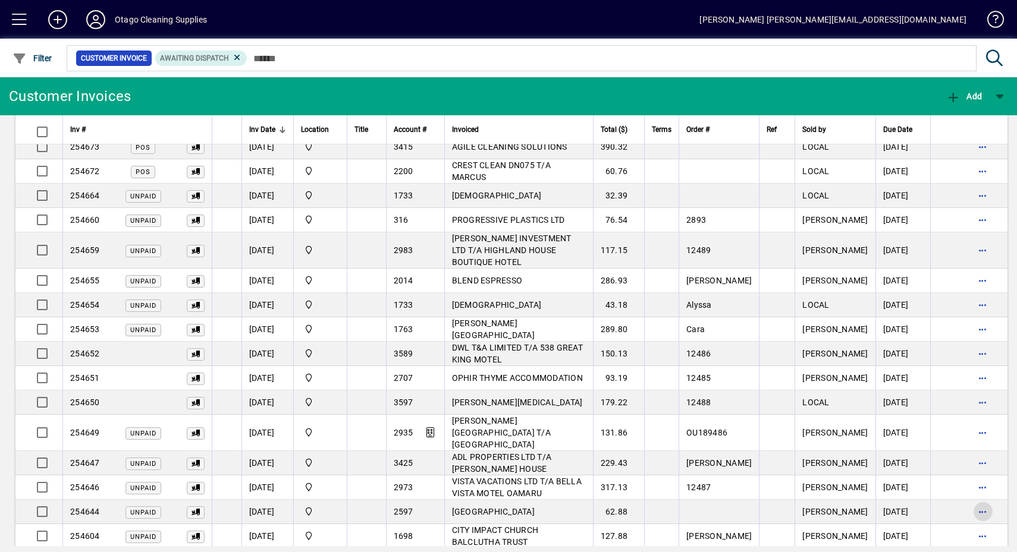
click at [969, 498] on span "button" at bounding box center [983, 512] width 29 height 29
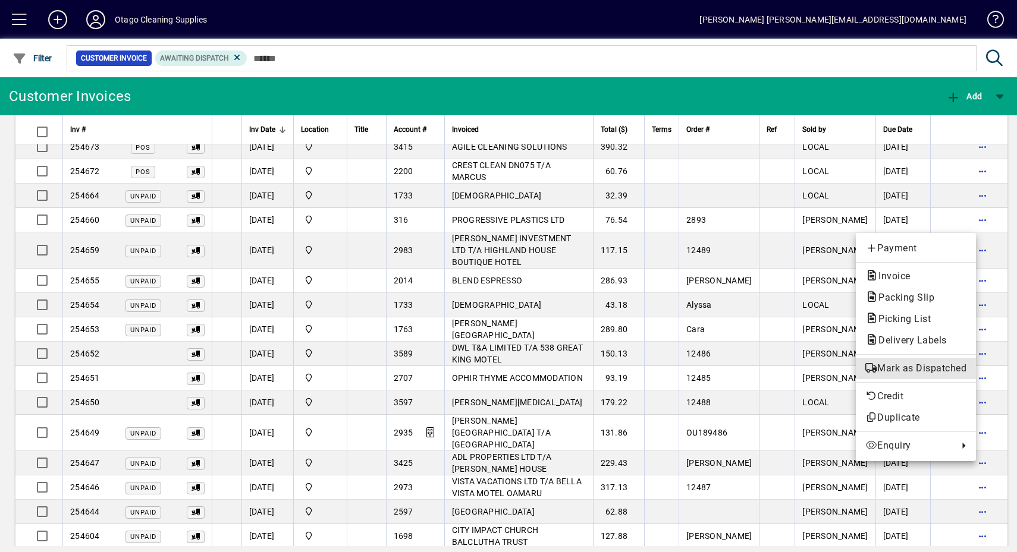
click at [931, 379] on button "Mark as Dispatched" at bounding box center [916, 368] width 120 height 21
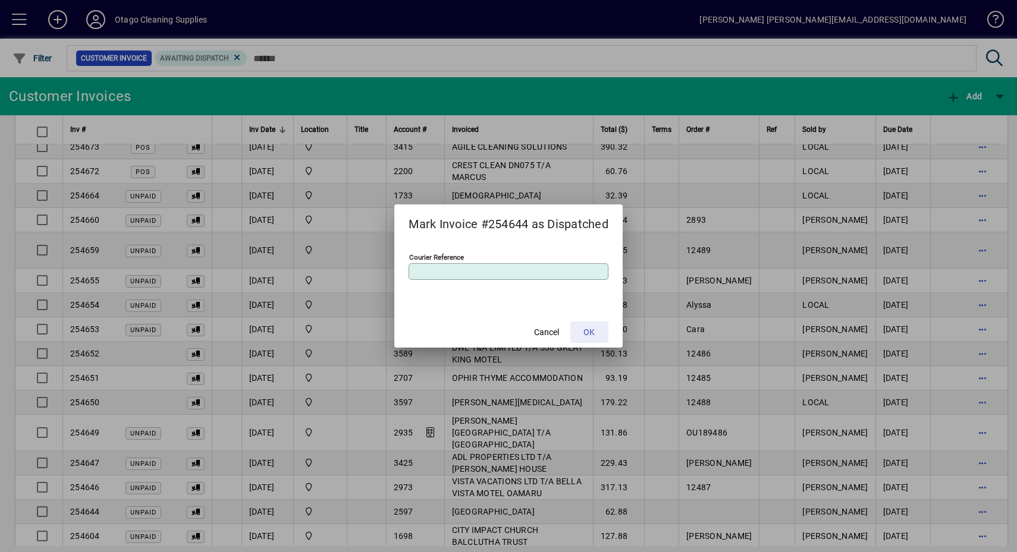
click at [586, 331] on span "OK" at bounding box center [588, 332] width 11 height 12
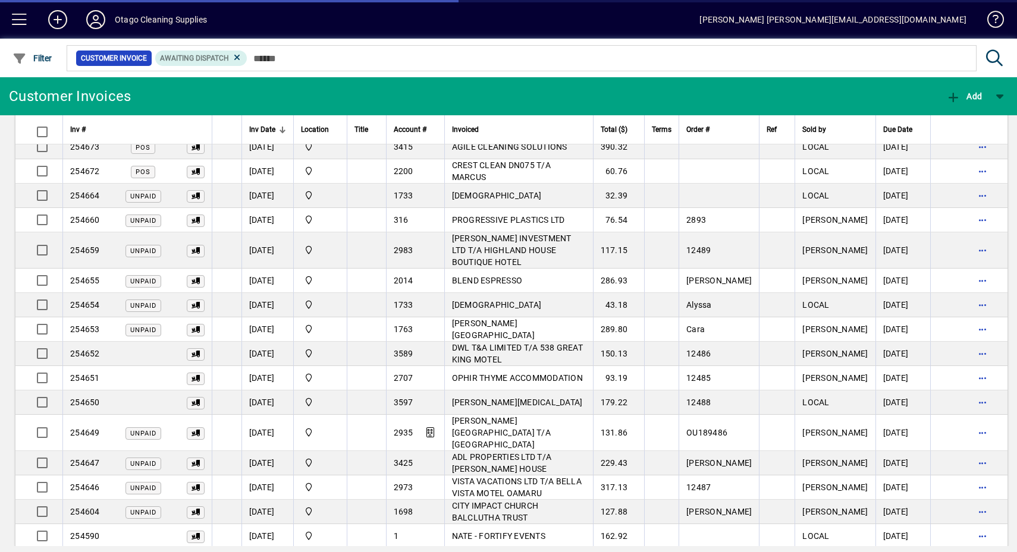
scroll to position [195, 0]
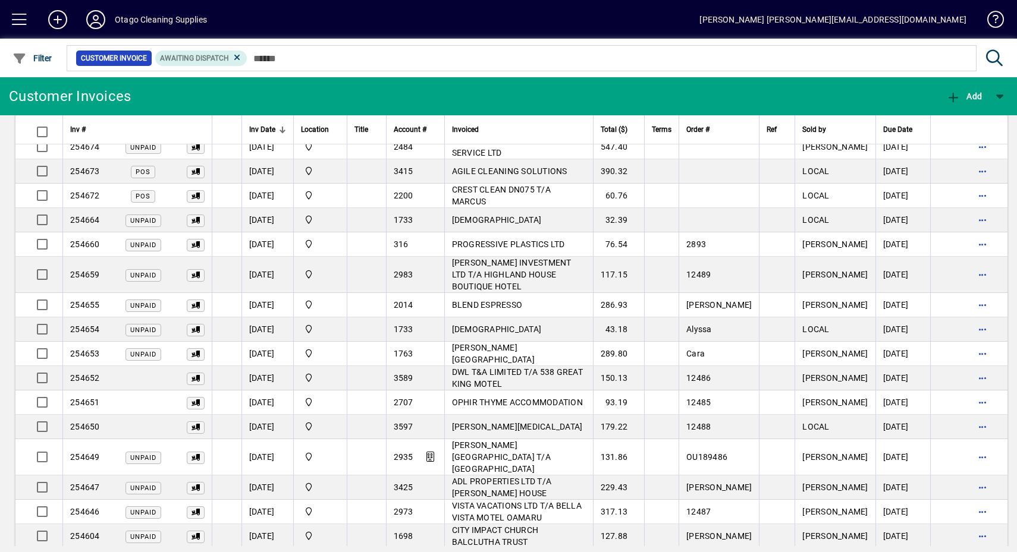
click at [980, 500] on td at bounding box center [968, 512] width 77 height 24
click at [970, 498] on span "button" at bounding box center [983, 512] width 29 height 29
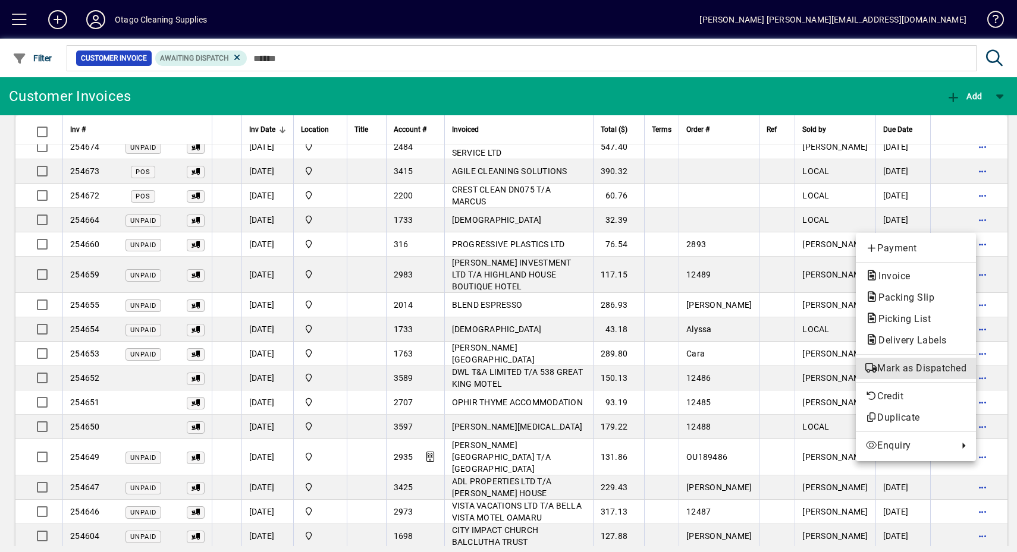
click at [926, 377] on button "Mark as Dispatched" at bounding box center [916, 368] width 120 height 21
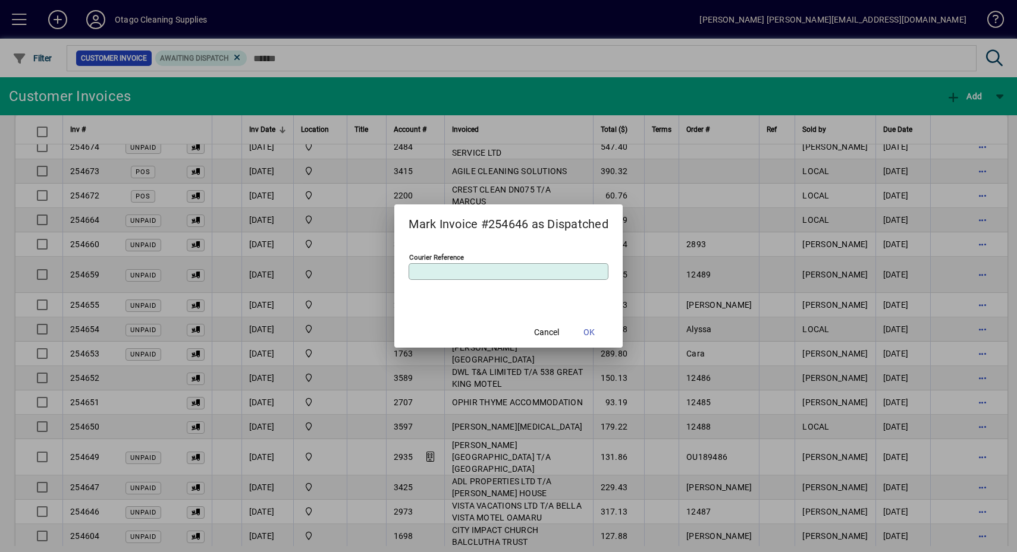
click at [592, 334] on span "OK" at bounding box center [588, 332] width 11 height 12
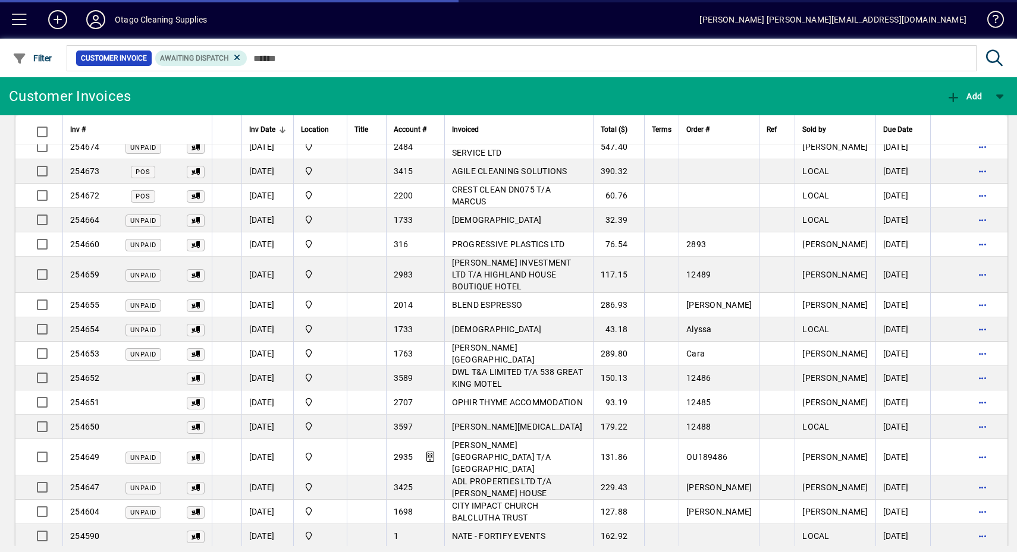
scroll to position [171, 0]
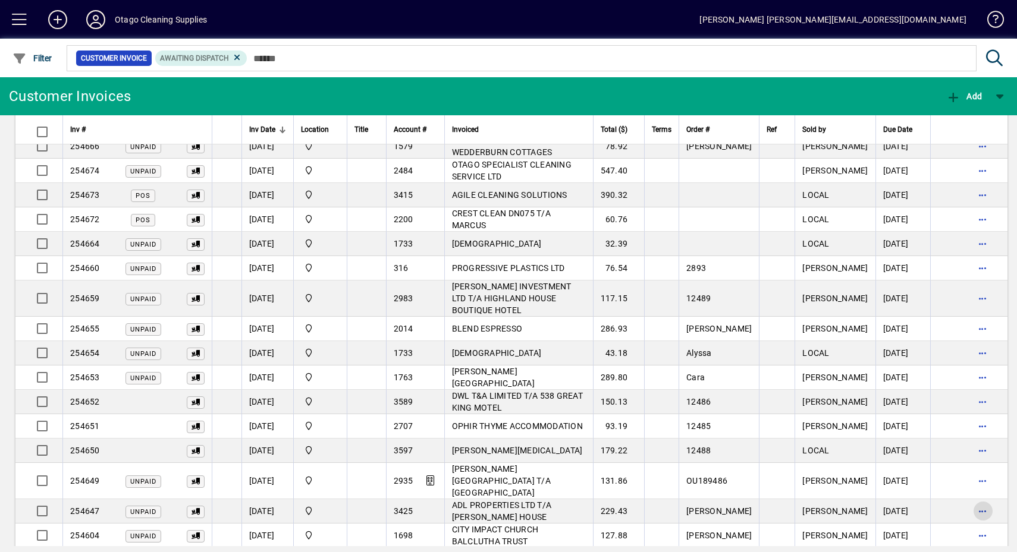
click at [969, 497] on span "button" at bounding box center [983, 511] width 29 height 29
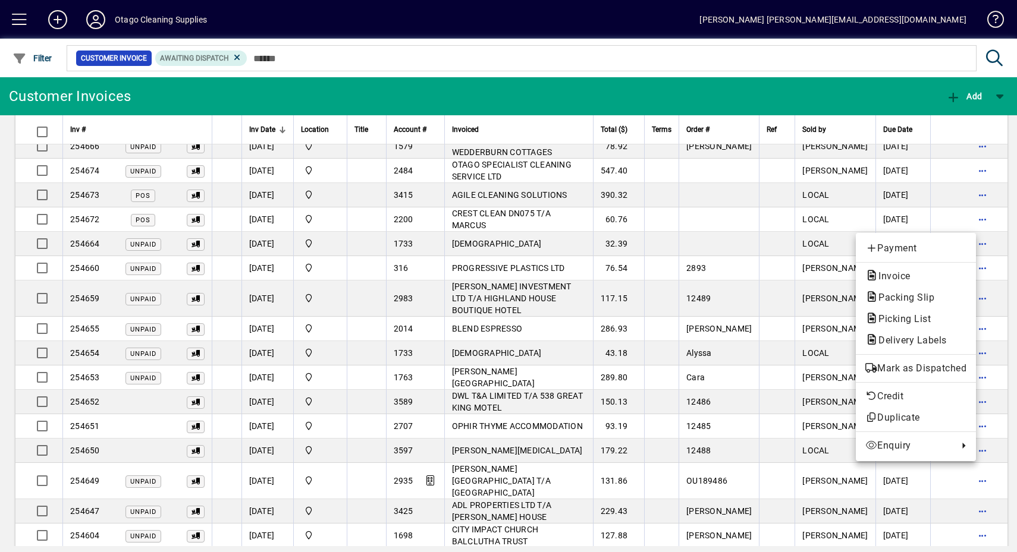
click at [938, 374] on span "Mark as Dispatched" at bounding box center [915, 369] width 101 height 14
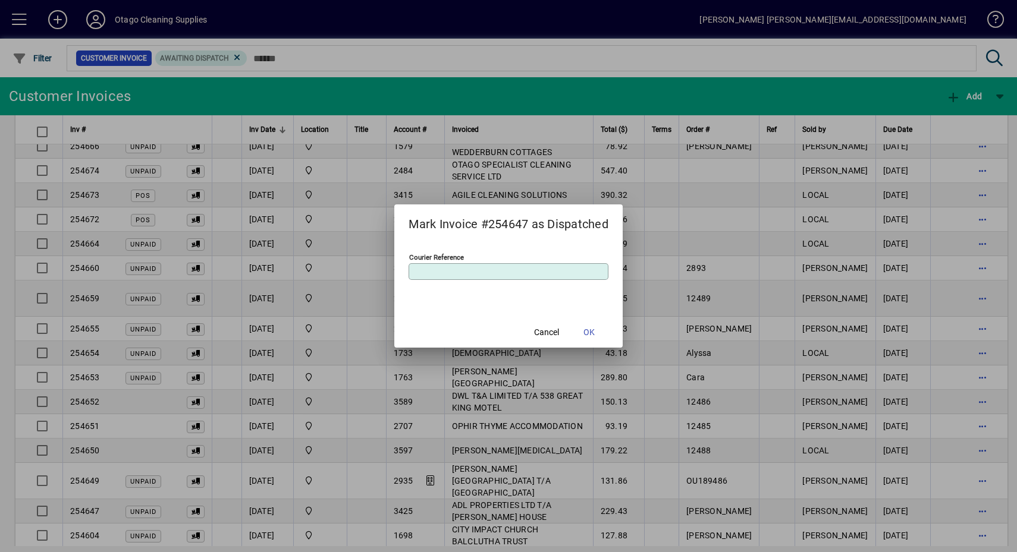
click at [580, 329] on span at bounding box center [589, 332] width 38 height 29
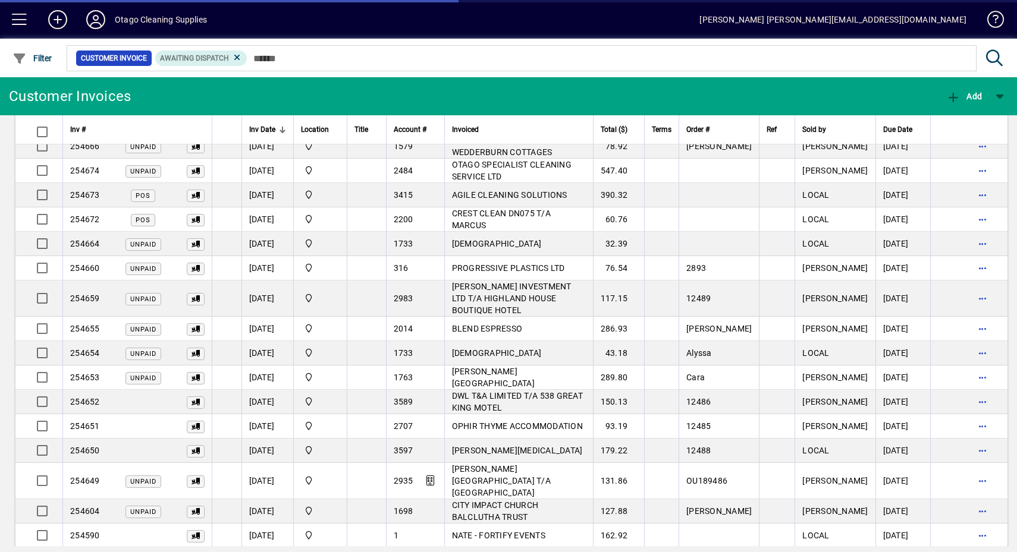
scroll to position [147, 0]
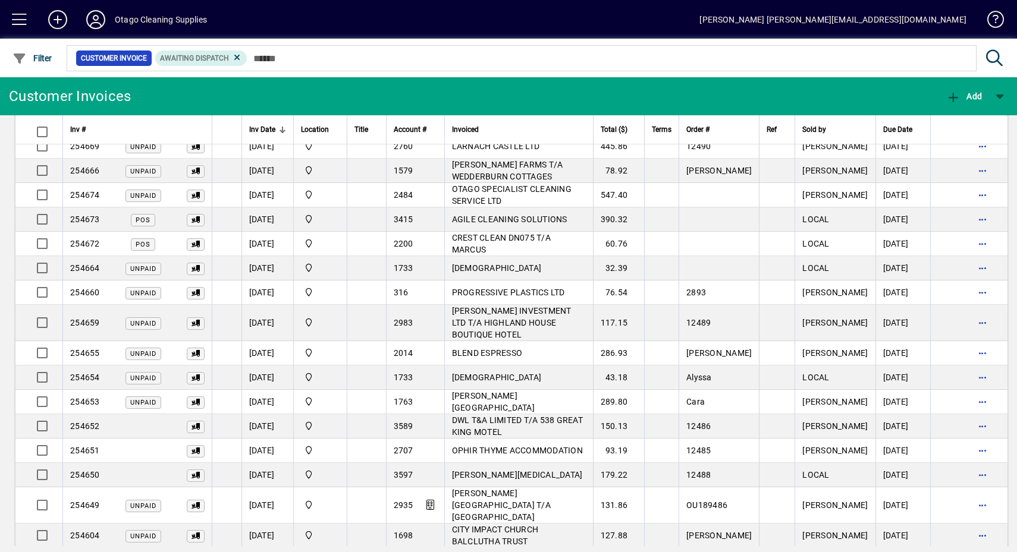
click at [969, 461] on span "button" at bounding box center [983, 475] width 29 height 29
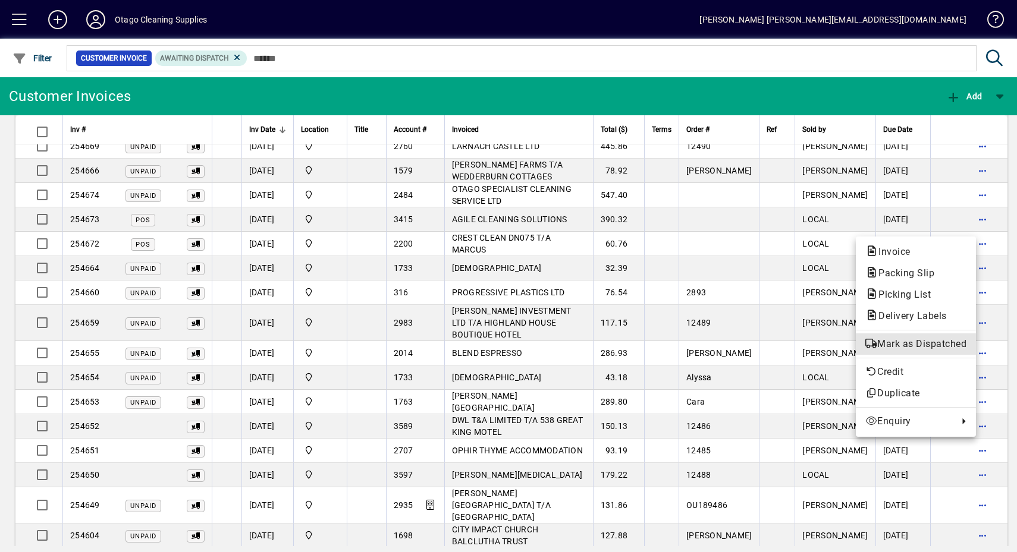
click at [932, 341] on span "Mark as Dispatched" at bounding box center [915, 344] width 101 height 14
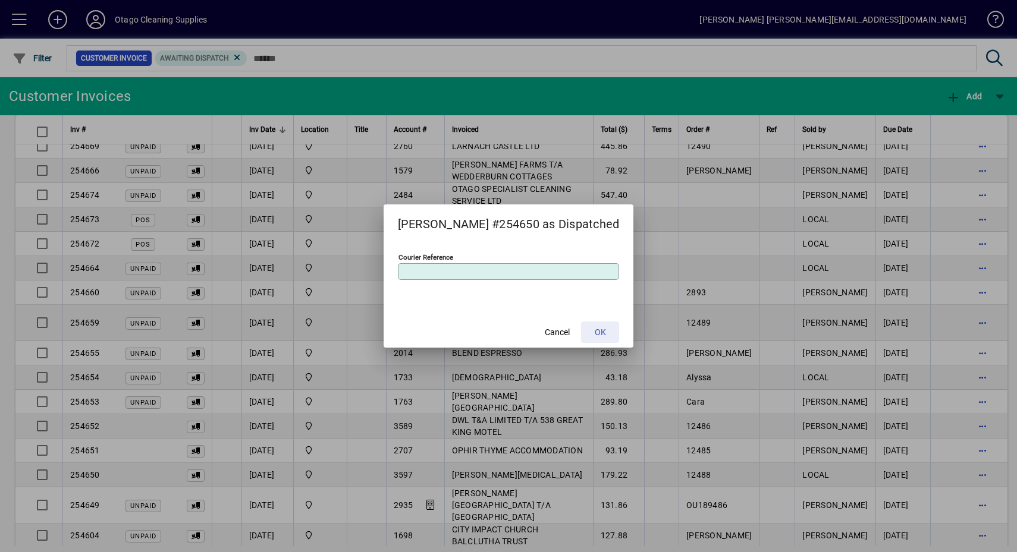
click at [601, 342] on span at bounding box center [600, 332] width 38 height 29
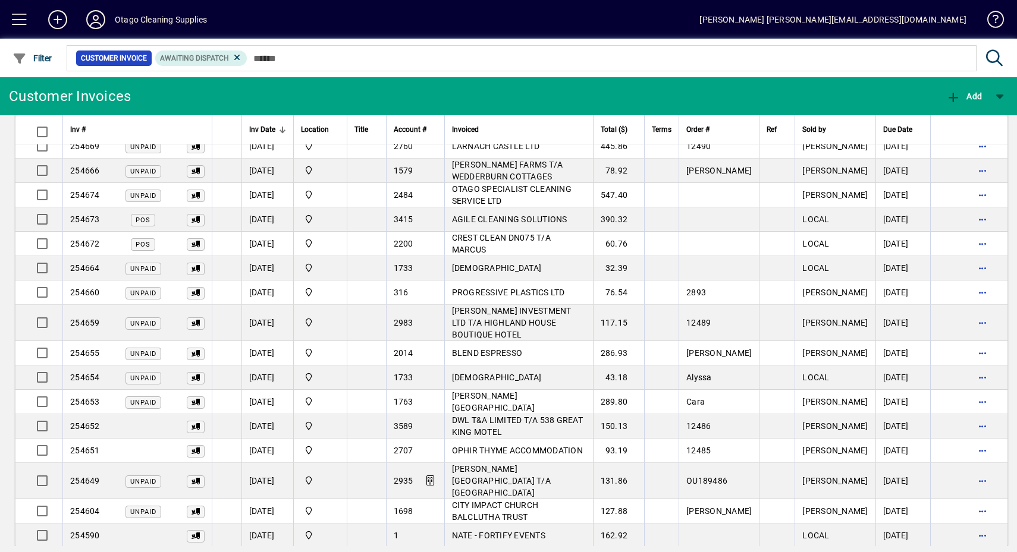
scroll to position [122, 0]
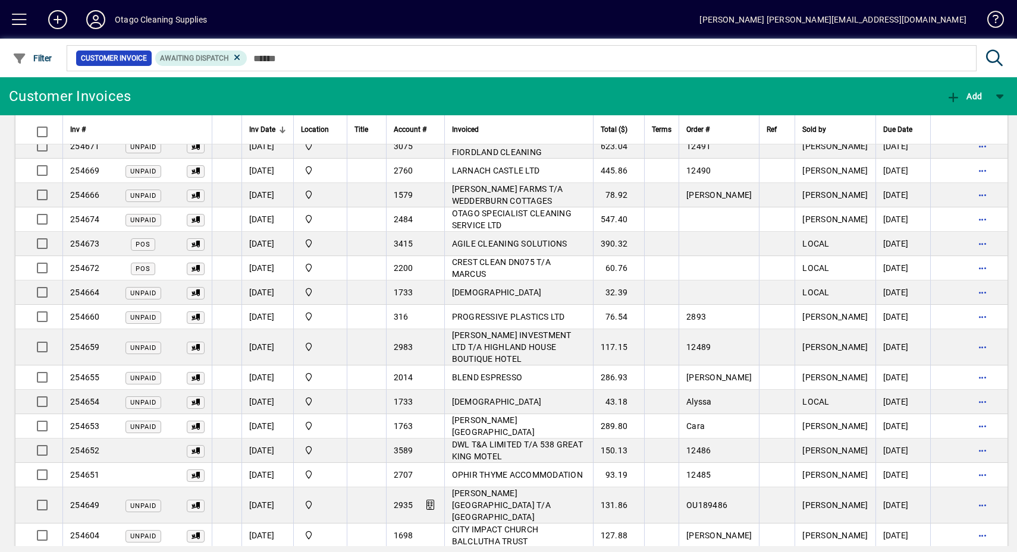
click at [969, 461] on span "button" at bounding box center [983, 475] width 29 height 29
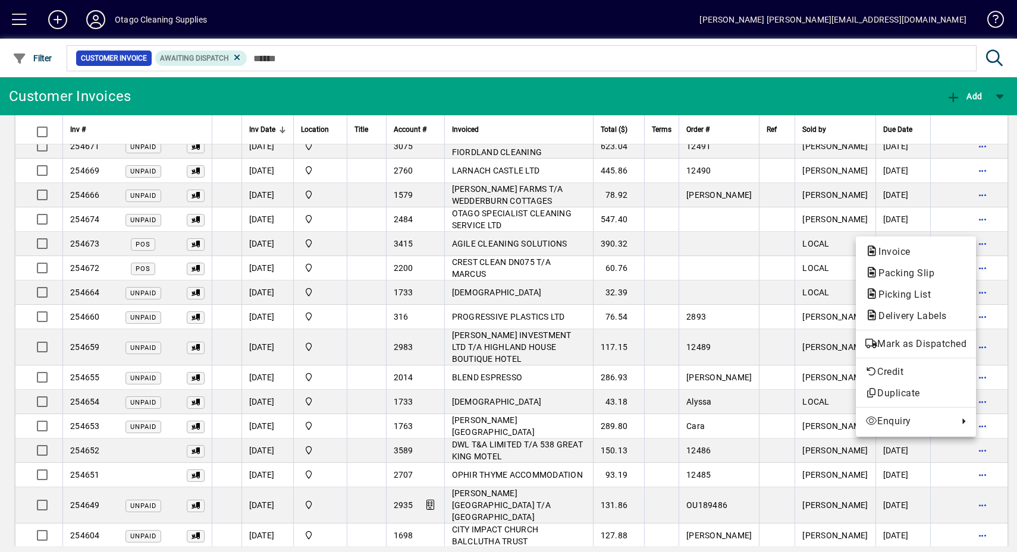
click at [919, 347] on span "Mark as Dispatched" at bounding box center [915, 344] width 101 height 14
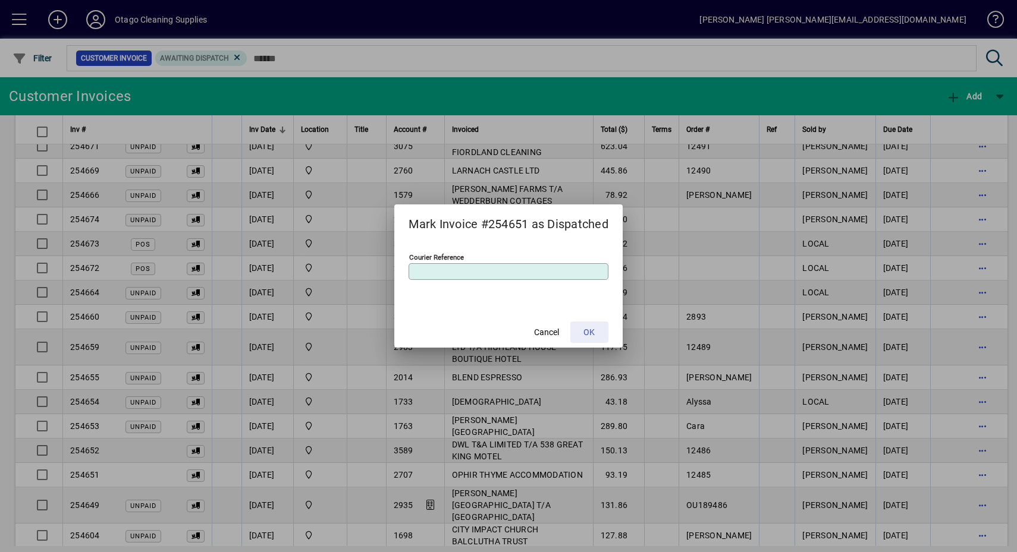
click at [603, 338] on span at bounding box center [589, 332] width 38 height 29
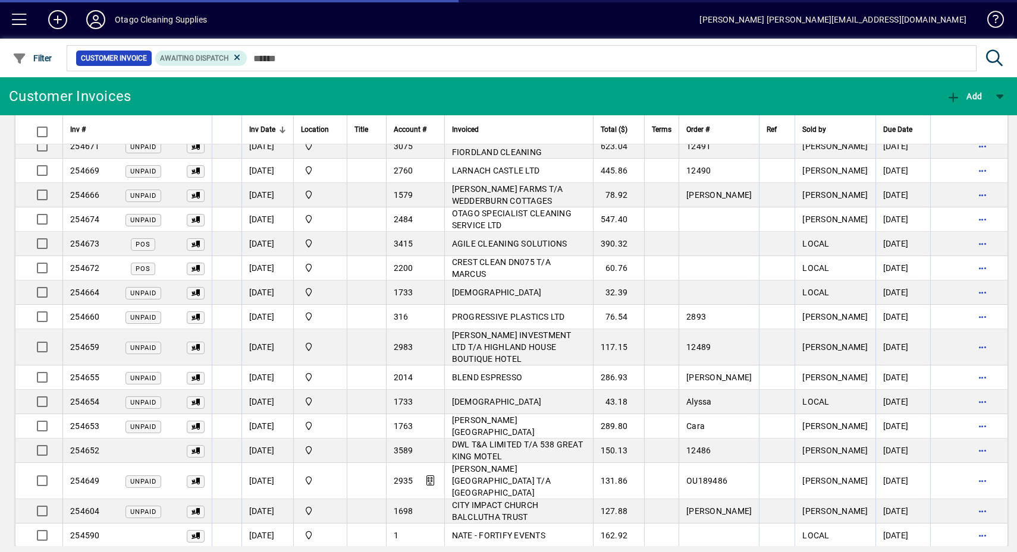
scroll to position [99, 0]
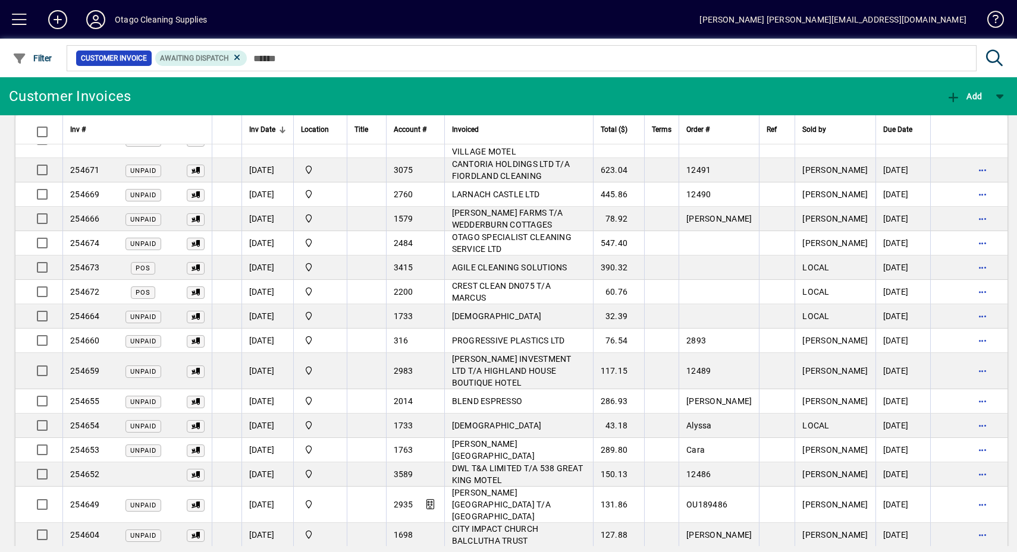
click at [969, 460] on span "button" at bounding box center [983, 474] width 29 height 29
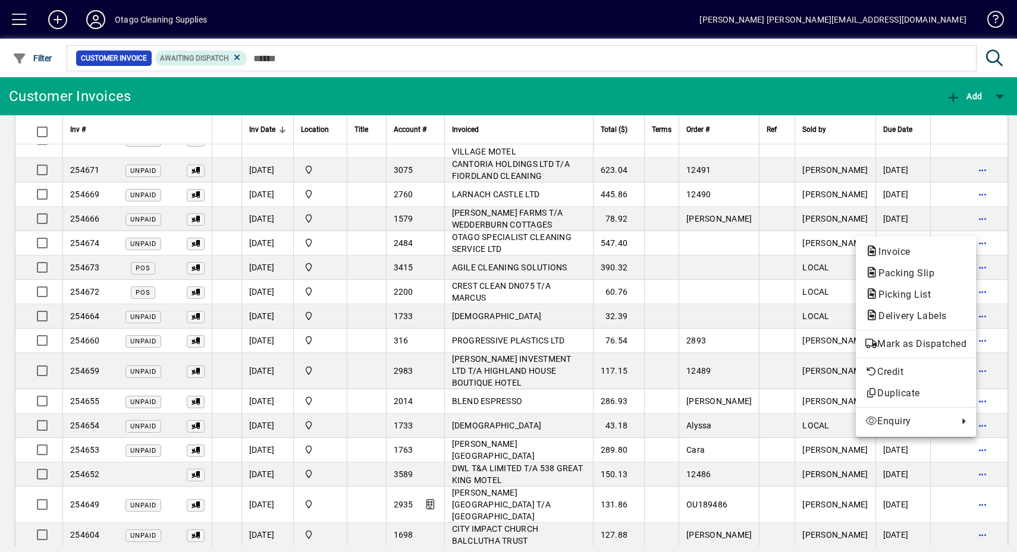
click at [931, 351] on span "Mark as Dispatched" at bounding box center [915, 344] width 101 height 14
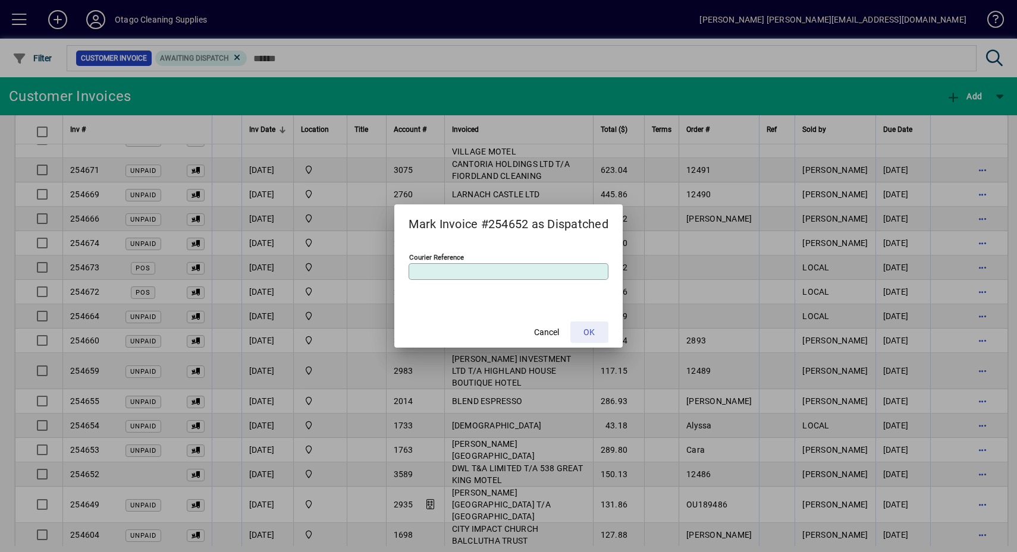
click at [595, 342] on span at bounding box center [589, 332] width 38 height 29
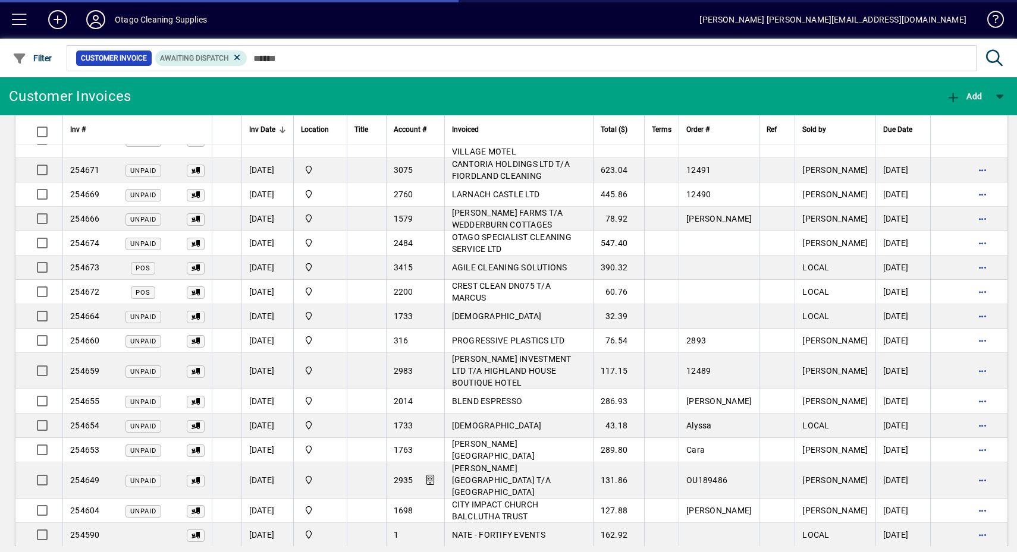
scroll to position [74, 0]
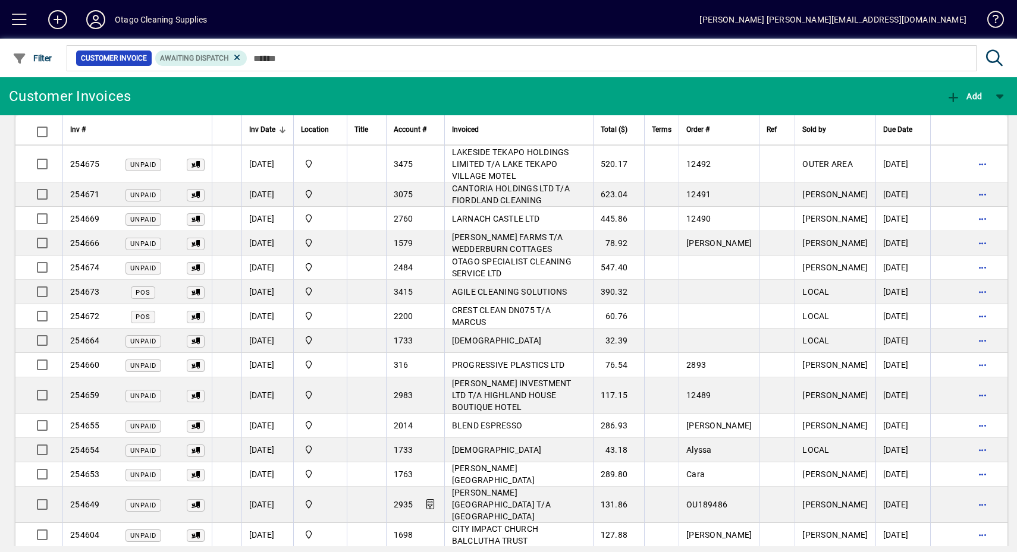
click at [971, 460] on span "button" at bounding box center [983, 474] width 29 height 29
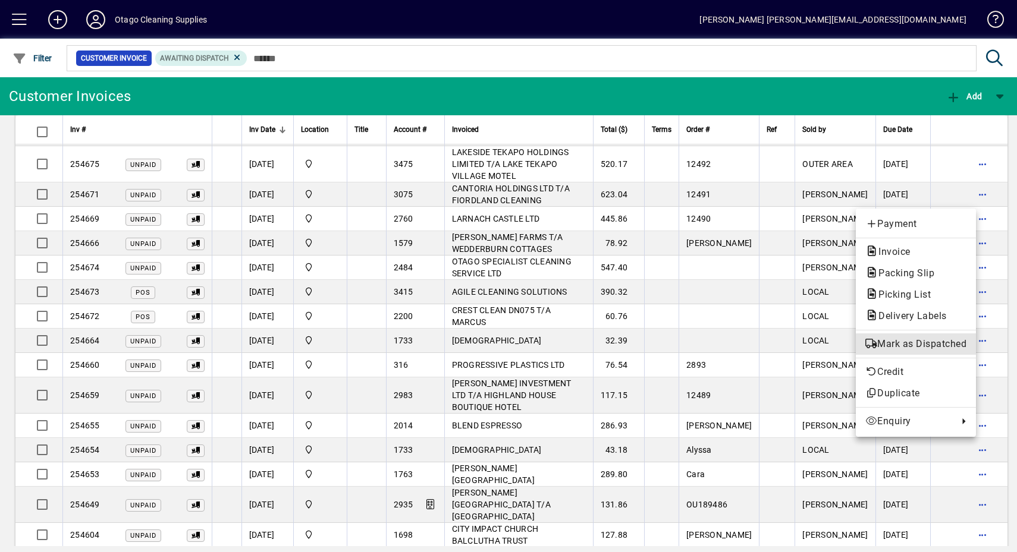
click at [931, 348] on span "Mark as Dispatched" at bounding box center [915, 344] width 101 height 14
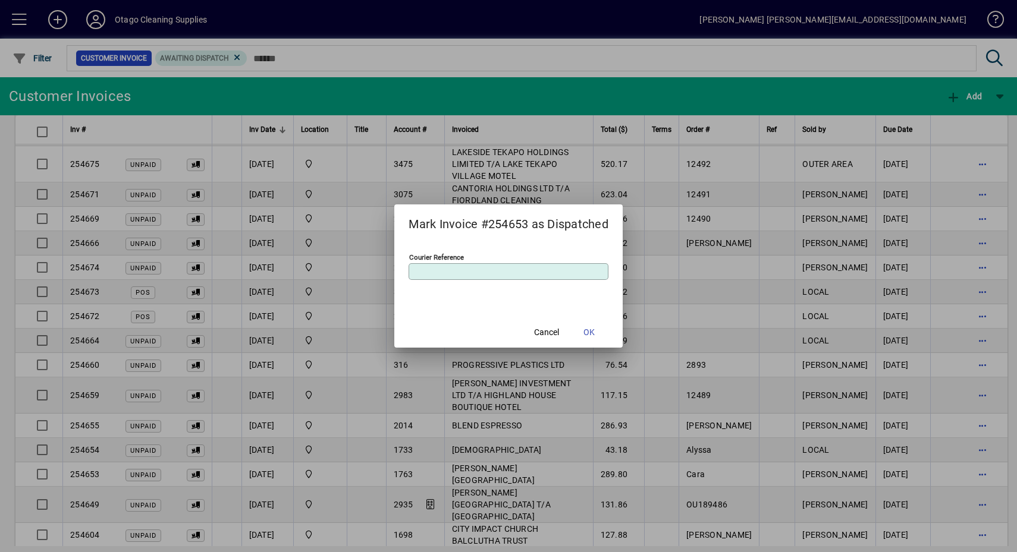
click at [590, 334] on span "OK" at bounding box center [588, 332] width 11 height 12
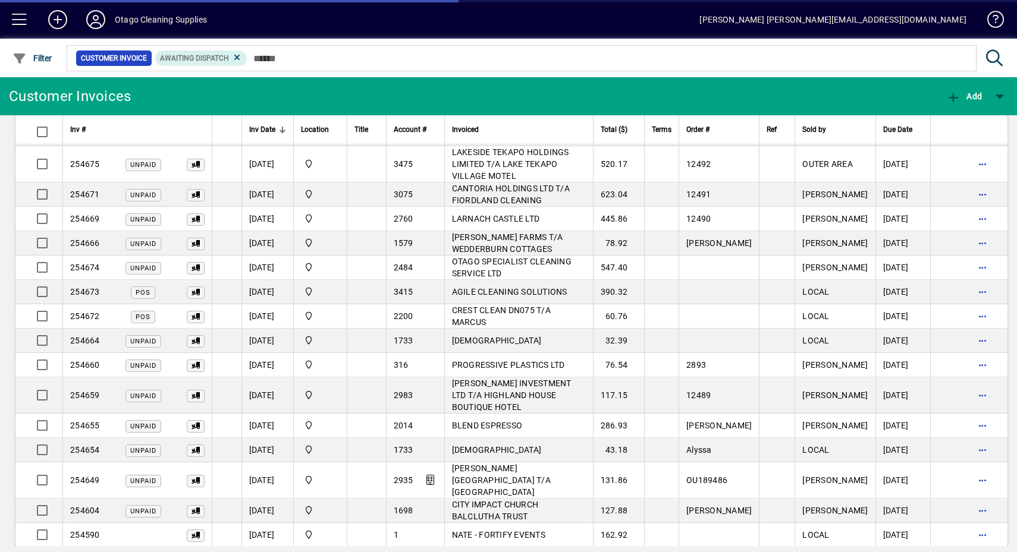
scroll to position [51, 0]
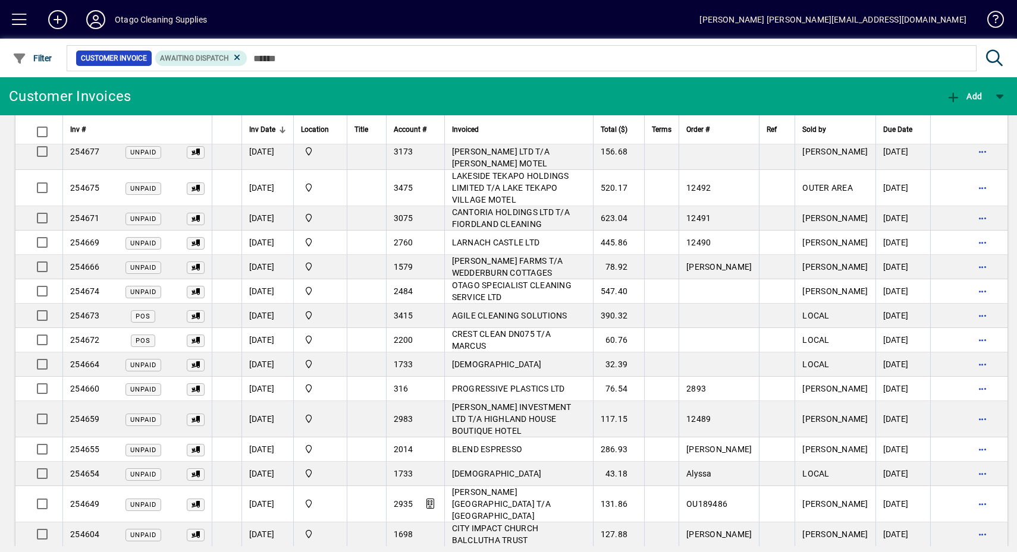
click at [969, 460] on span "button" at bounding box center [983, 474] width 29 height 29
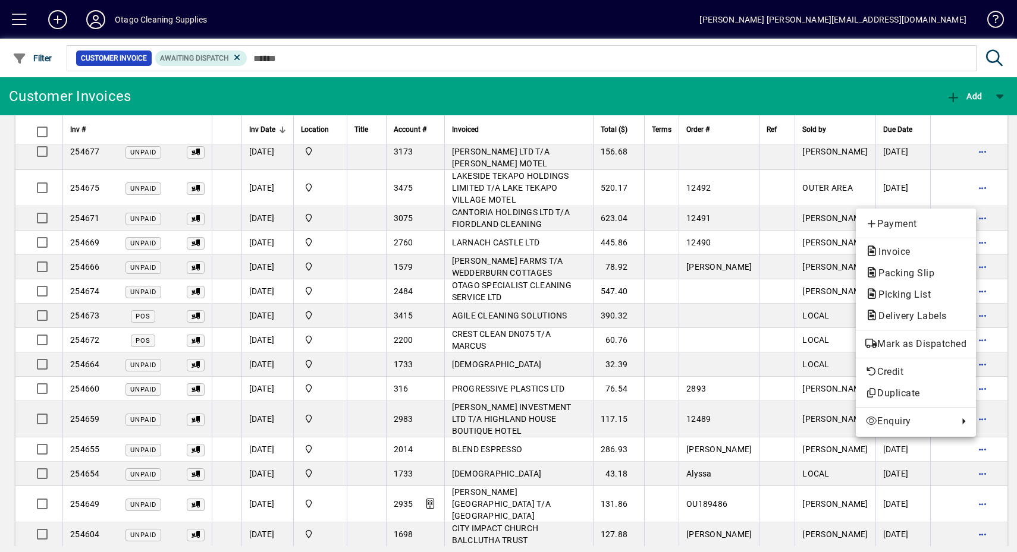
click at [926, 354] on button "Mark as Dispatched" at bounding box center [916, 344] width 120 height 21
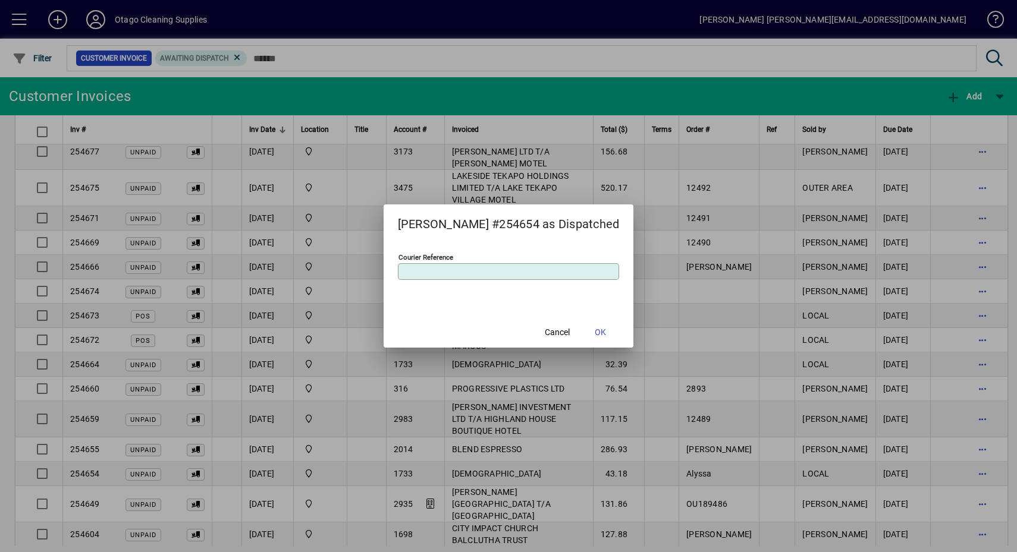
click at [582, 333] on span at bounding box center [600, 332] width 38 height 29
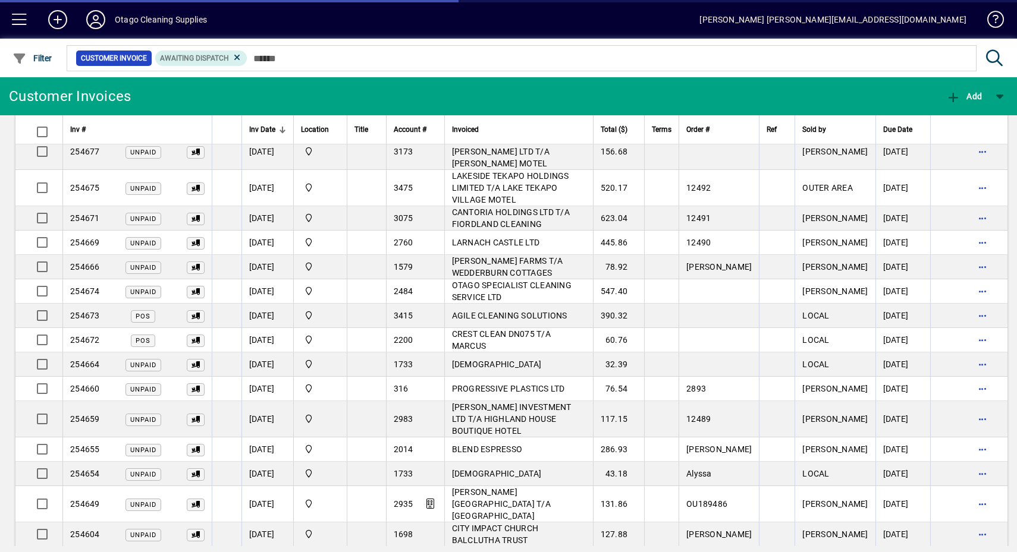
scroll to position [26, 0]
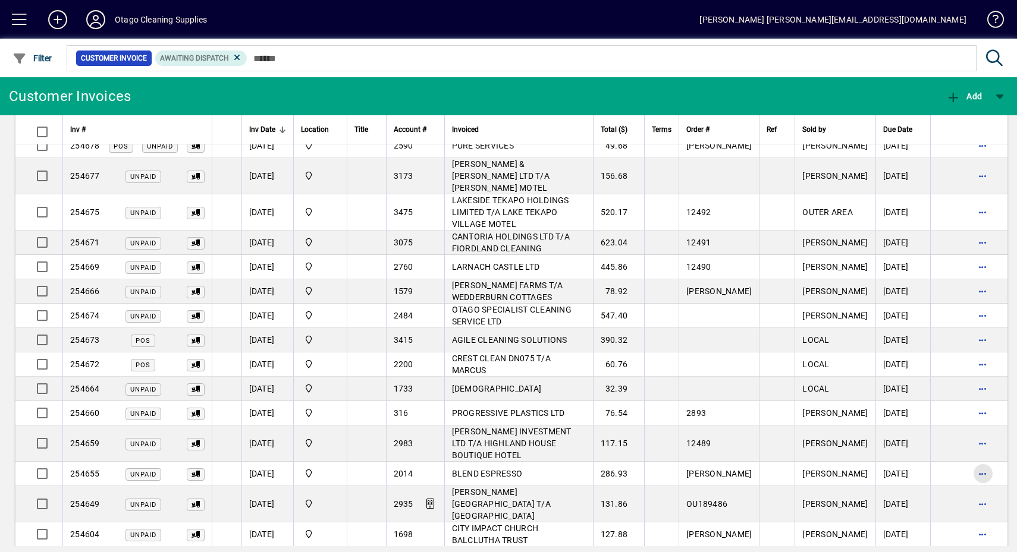
click at [971, 460] on span "button" at bounding box center [983, 474] width 29 height 29
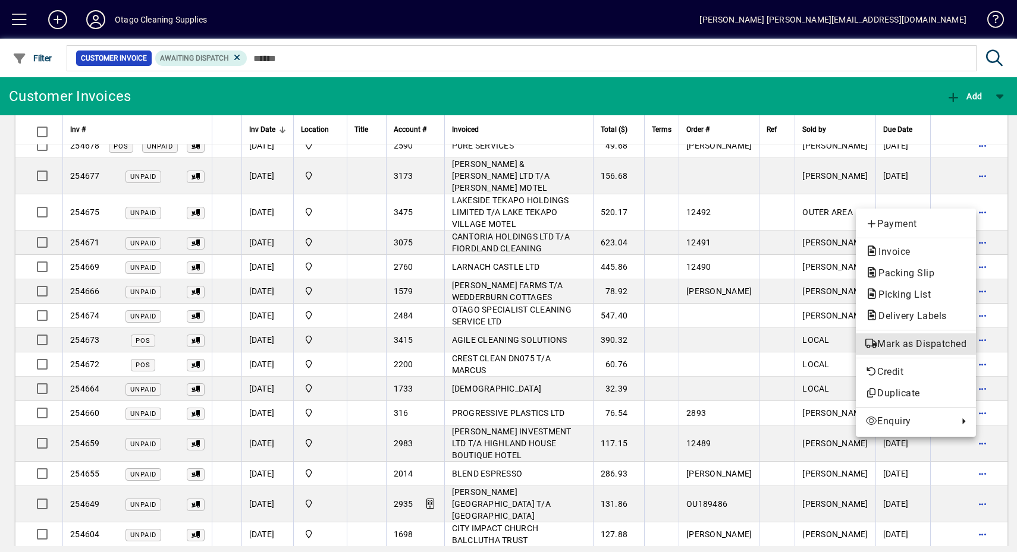
click at [941, 342] on span "Mark as Dispatched" at bounding box center [915, 344] width 101 height 14
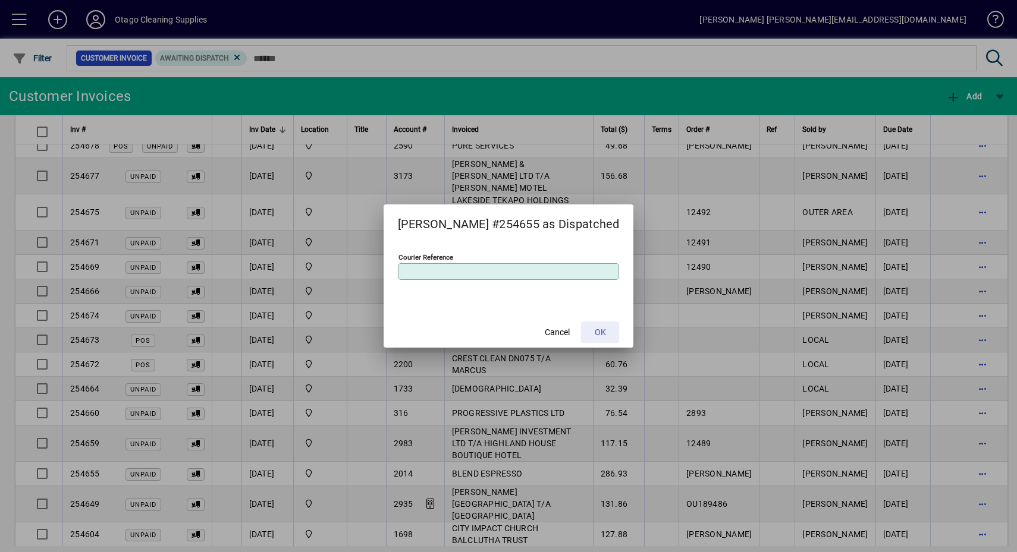
click at [596, 333] on span "OK" at bounding box center [600, 332] width 11 height 12
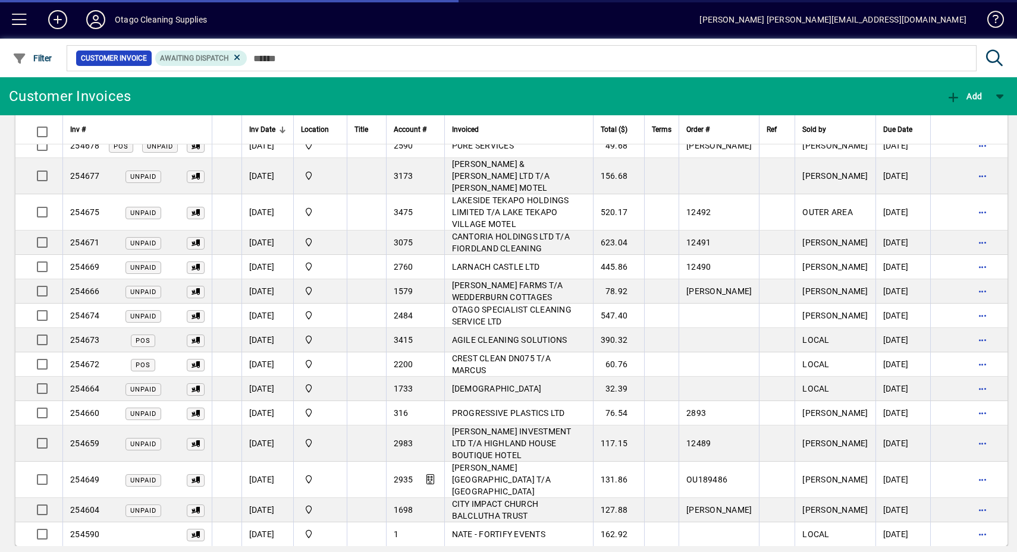
scroll to position [0, 0]
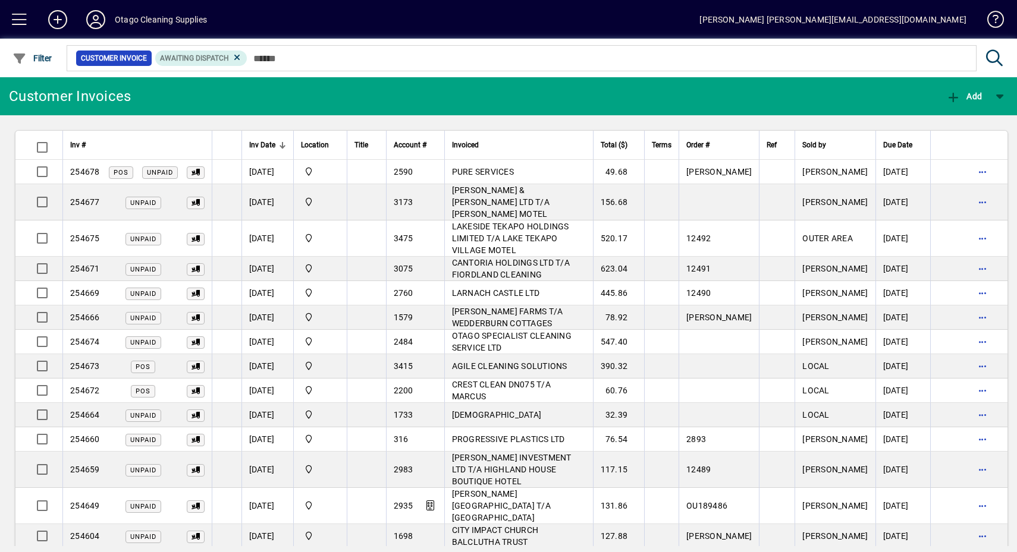
click at [970, 401] on span "button" at bounding box center [983, 415] width 29 height 29
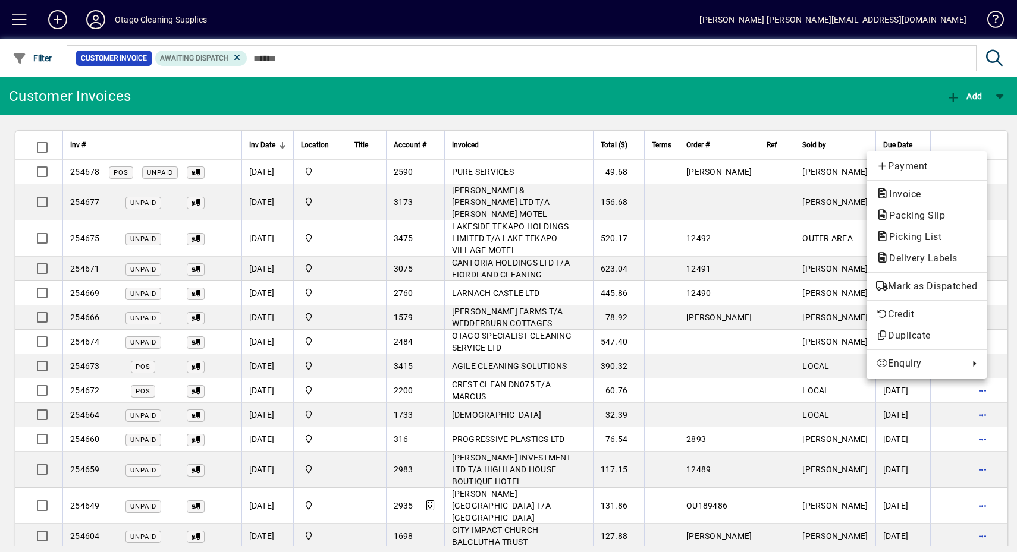
click at [947, 285] on span "Mark as Dispatched" at bounding box center [926, 286] width 101 height 14
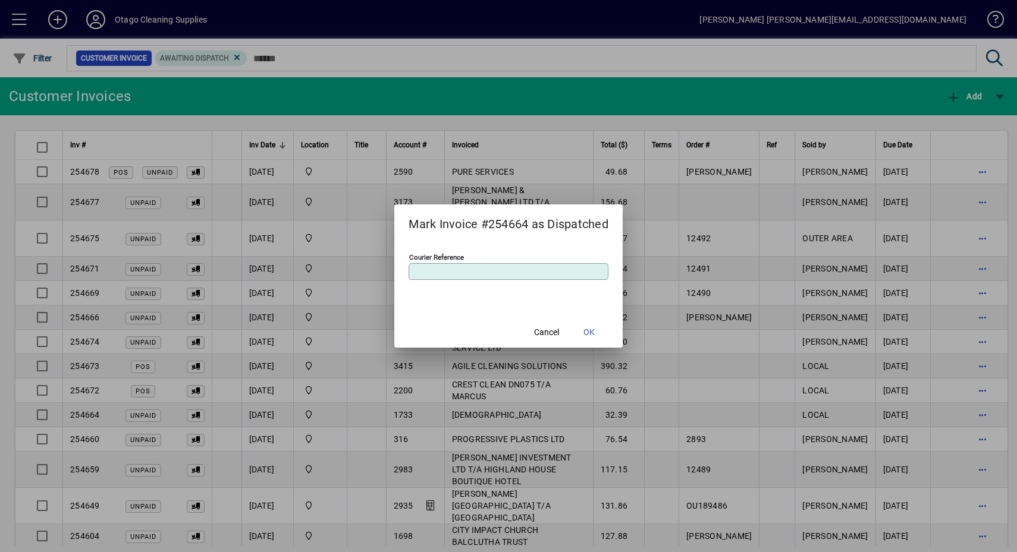
click at [608, 330] on span at bounding box center [589, 332] width 38 height 29
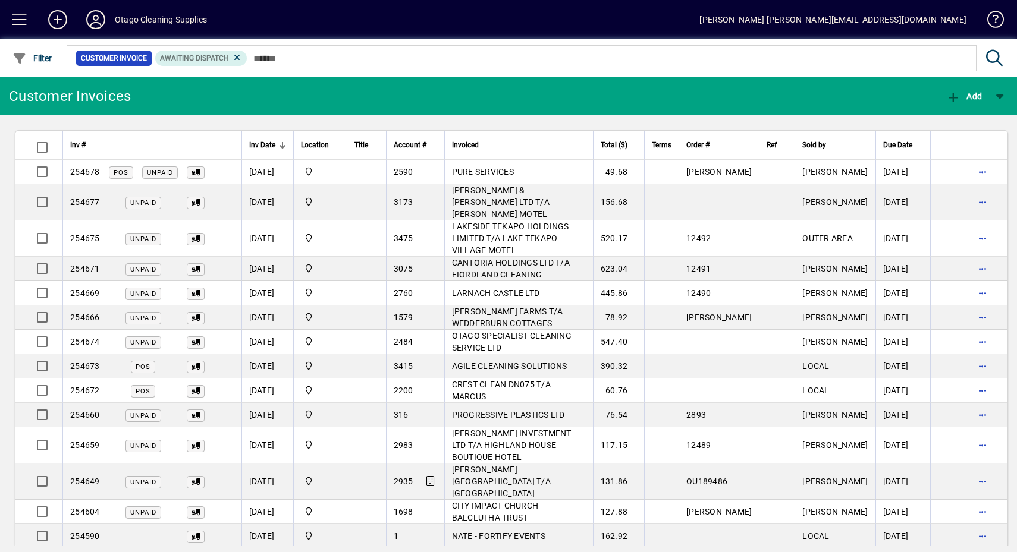
click at [969, 376] on span "button" at bounding box center [983, 390] width 29 height 29
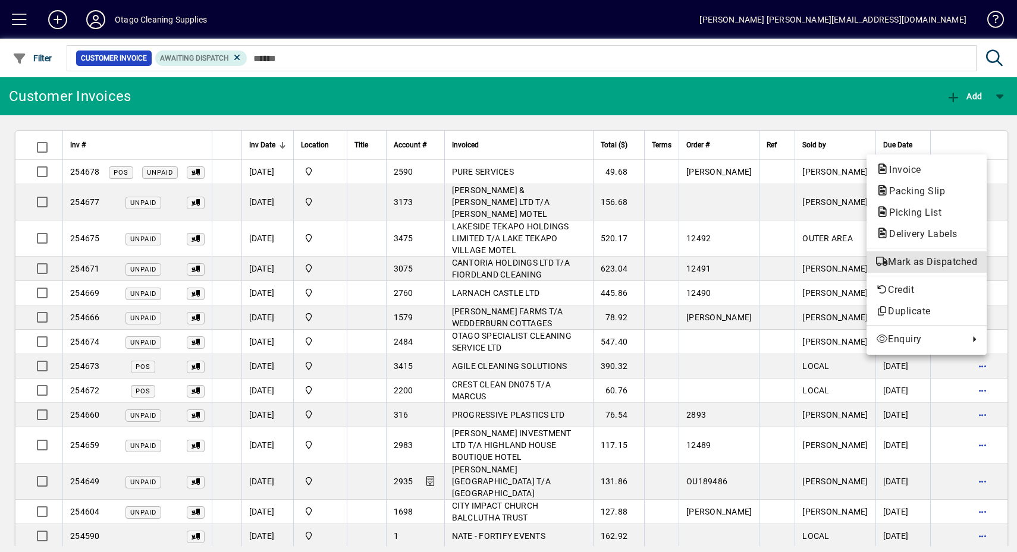
click at [933, 265] on span "Mark as Dispatched" at bounding box center [926, 262] width 101 height 14
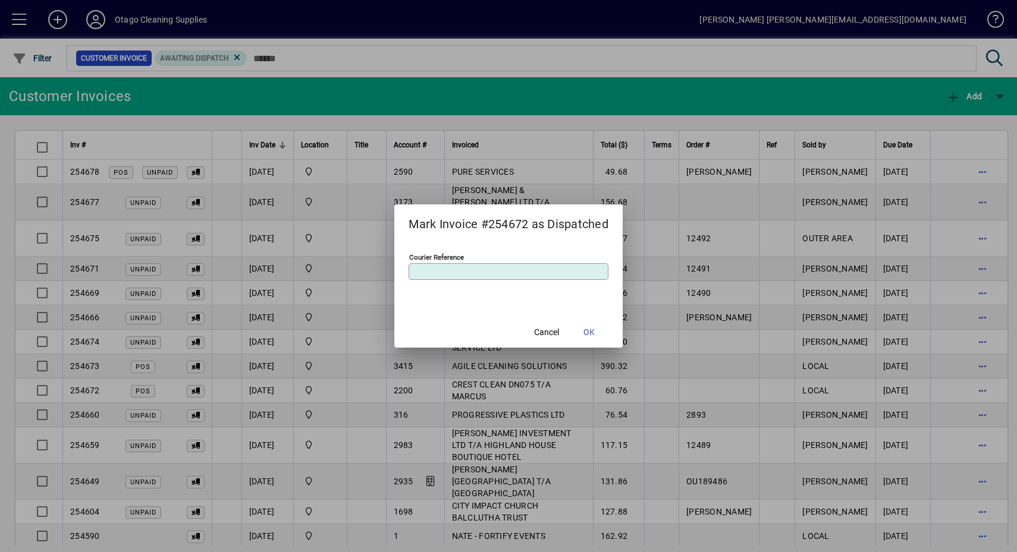
click at [602, 328] on span at bounding box center [589, 332] width 38 height 29
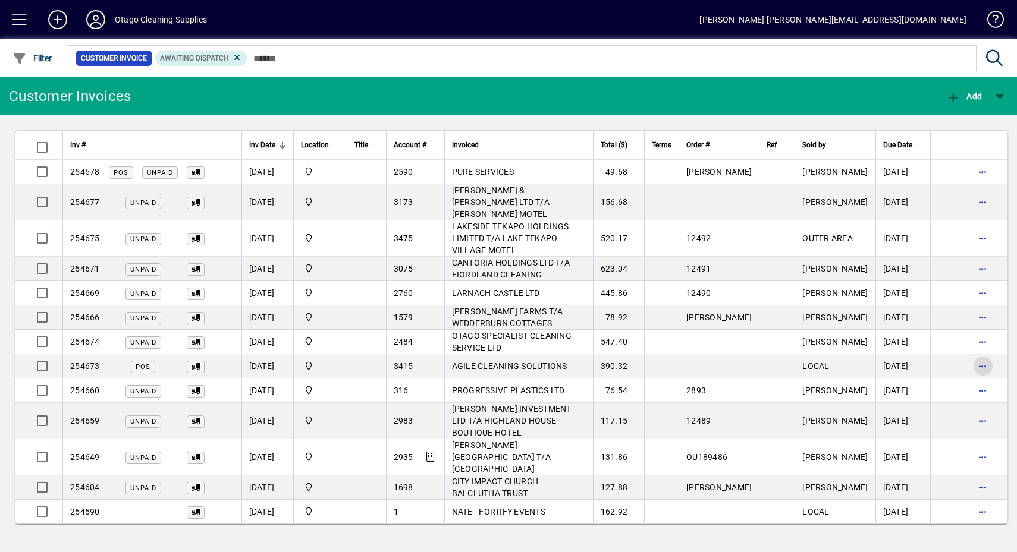
click at [969, 352] on span "button" at bounding box center [983, 366] width 29 height 29
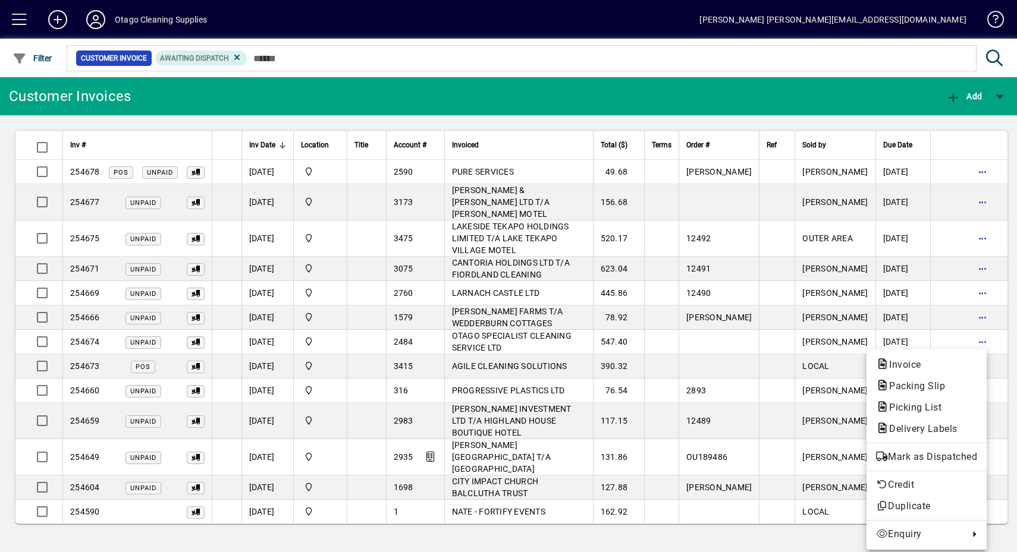
click at [966, 452] on span "Mark as Dispatched" at bounding box center [926, 457] width 101 height 14
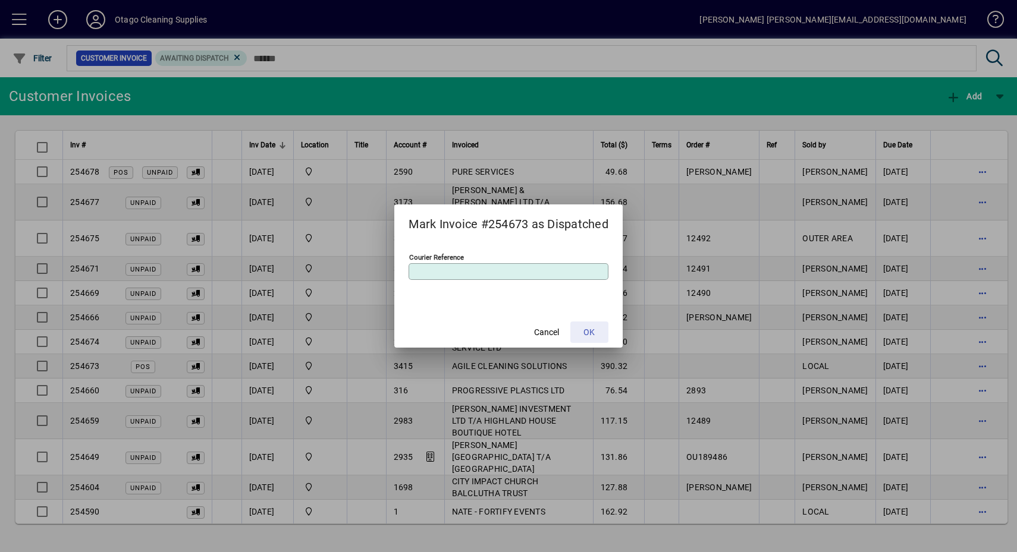
click at [602, 331] on span at bounding box center [589, 332] width 38 height 29
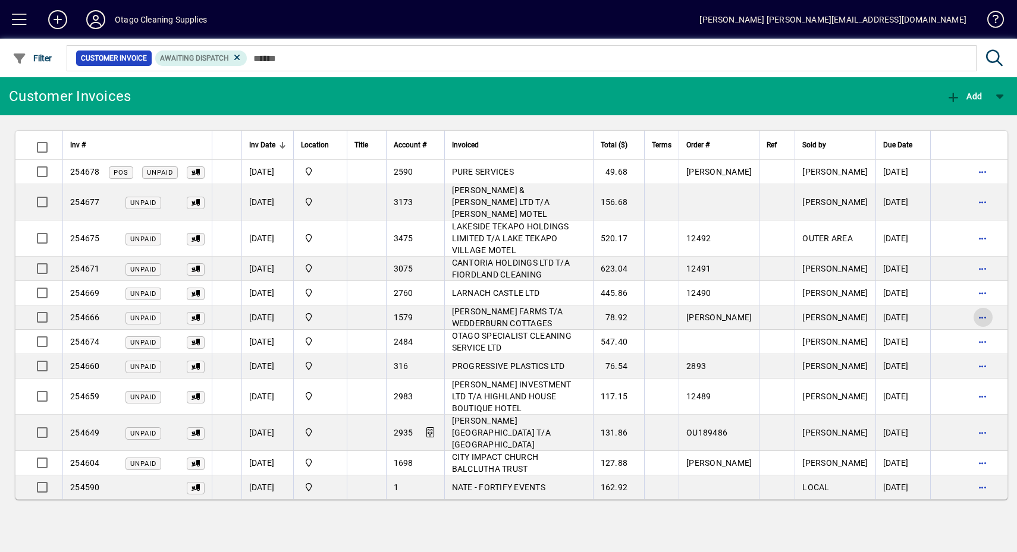
click at [976, 303] on span "button" at bounding box center [983, 317] width 29 height 29
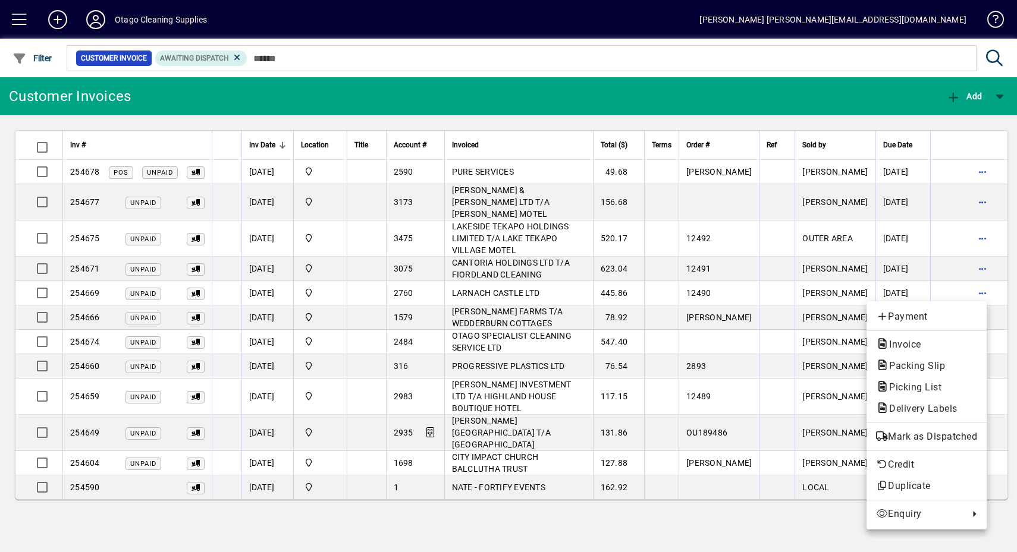
click at [938, 437] on span "Mark as Dispatched" at bounding box center [926, 437] width 101 height 14
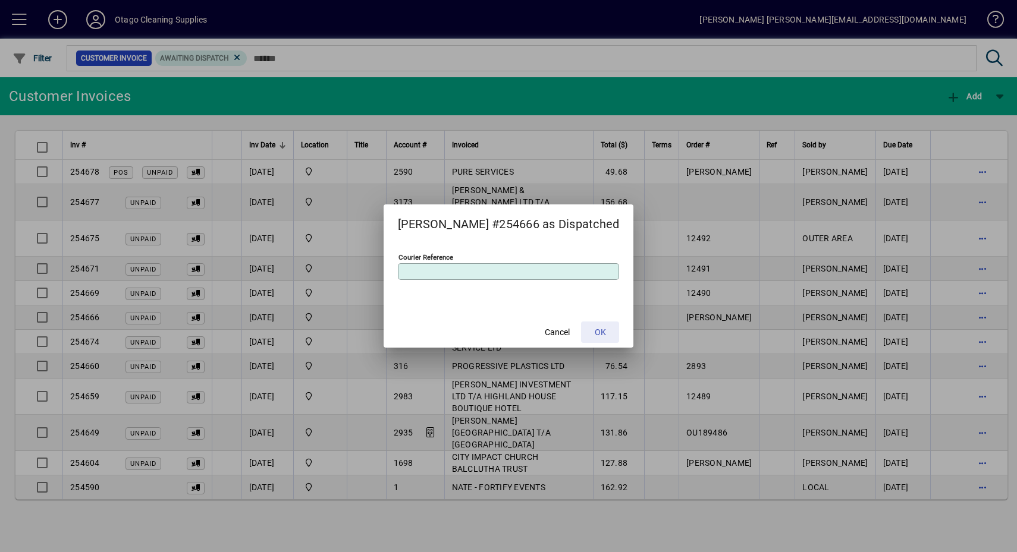
click at [609, 328] on span at bounding box center [600, 332] width 38 height 29
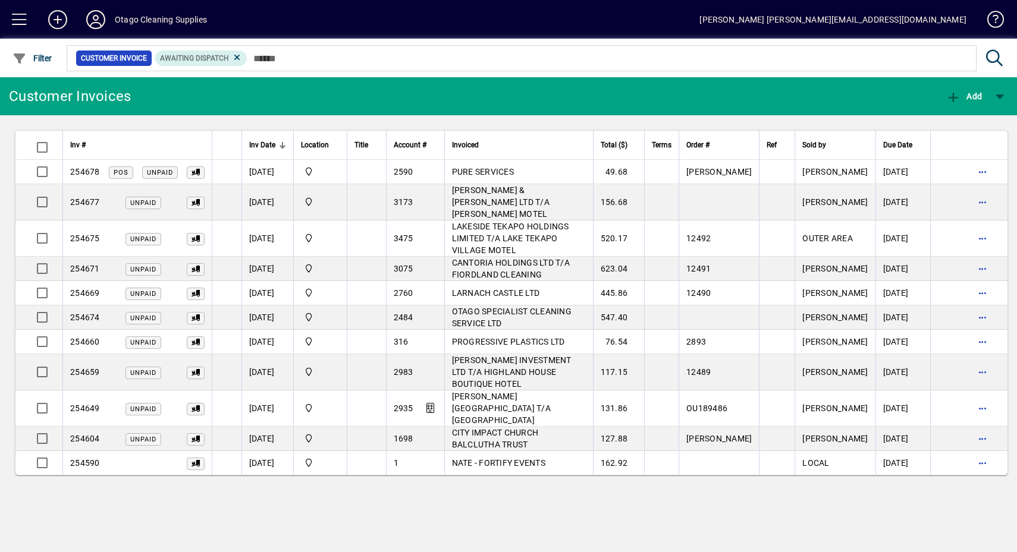
click at [969, 254] on span "button" at bounding box center [983, 268] width 29 height 29
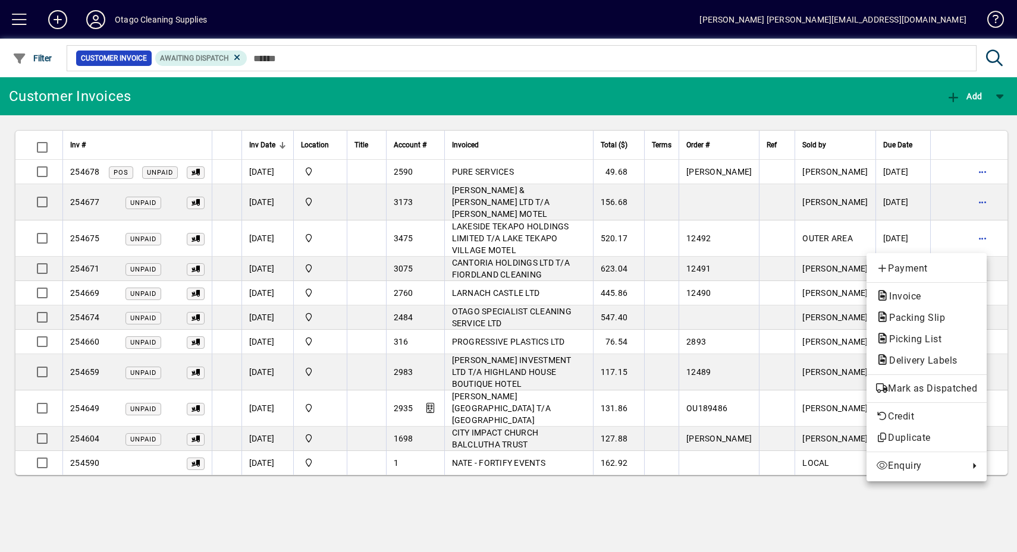
click at [938, 390] on span "Mark as Dispatched" at bounding box center [926, 389] width 101 height 14
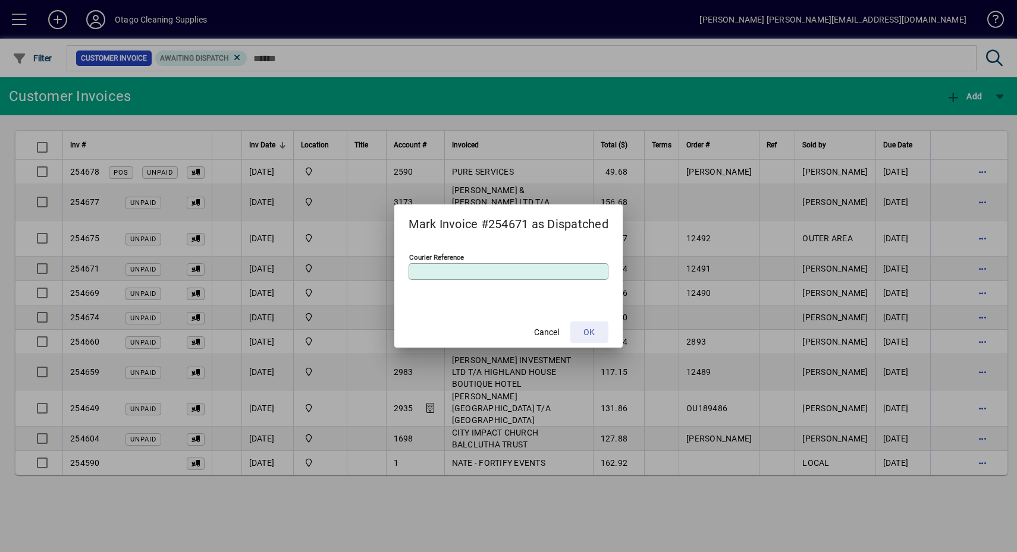
click at [604, 329] on span at bounding box center [589, 332] width 38 height 29
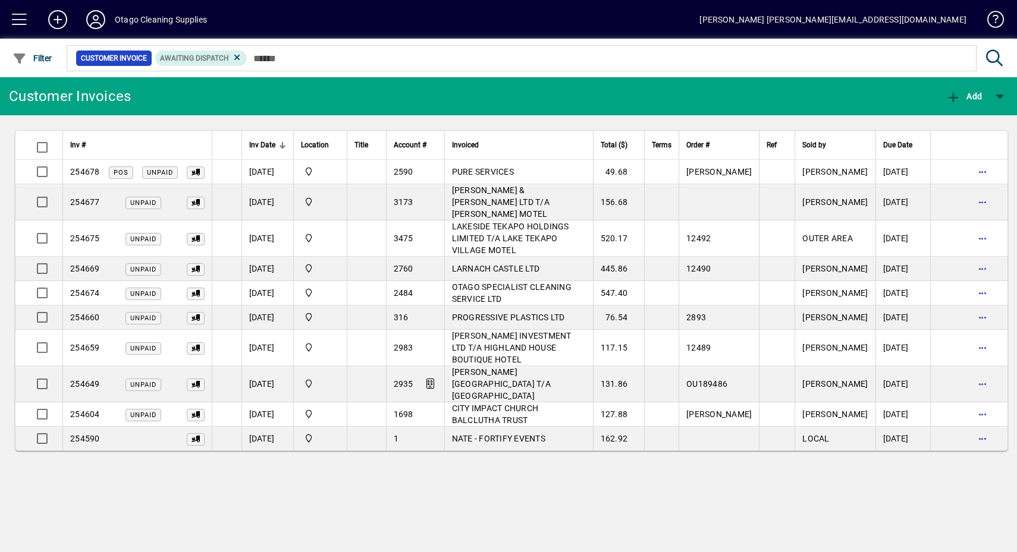
click at [978, 228] on span "button" at bounding box center [983, 238] width 29 height 29
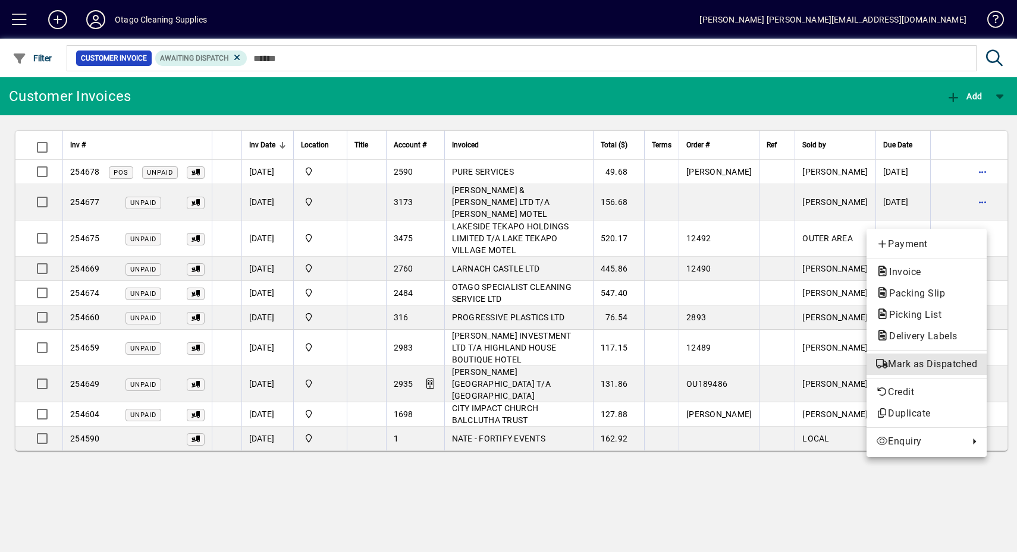
click at [907, 360] on span "Mark as Dispatched" at bounding box center [926, 364] width 101 height 14
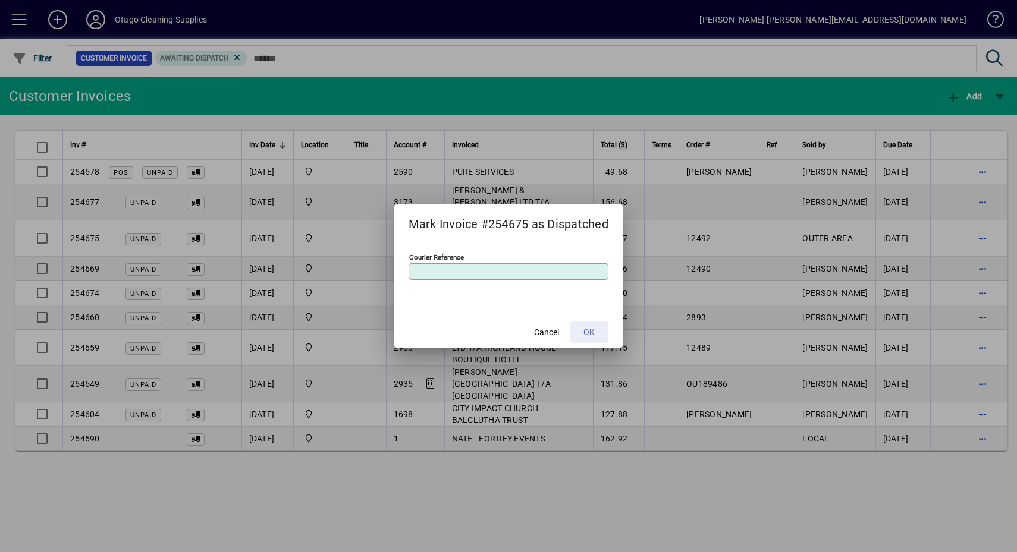
click at [592, 338] on span "OK" at bounding box center [588, 332] width 11 height 12
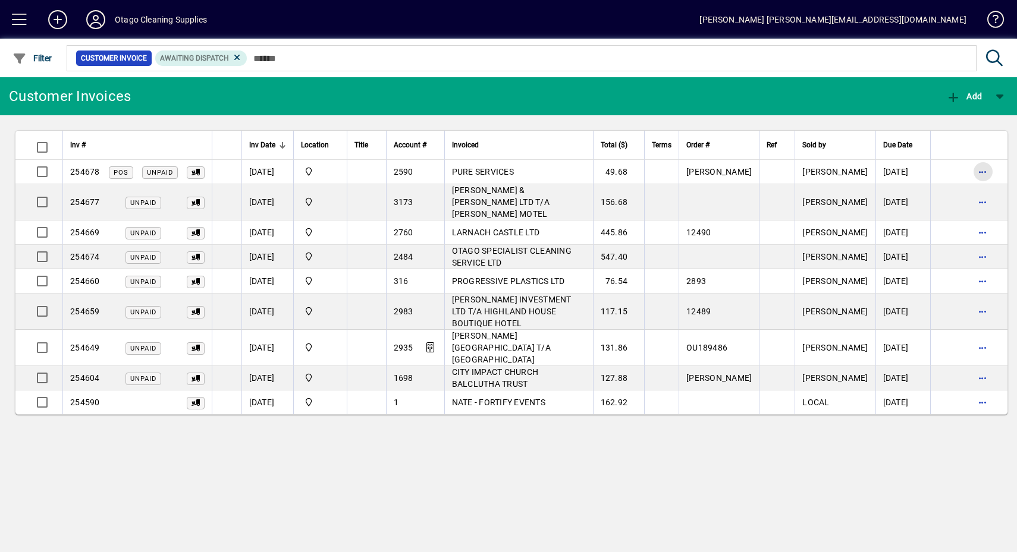
click at [986, 176] on span "button" at bounding box center [983, 172] width 29 height 29
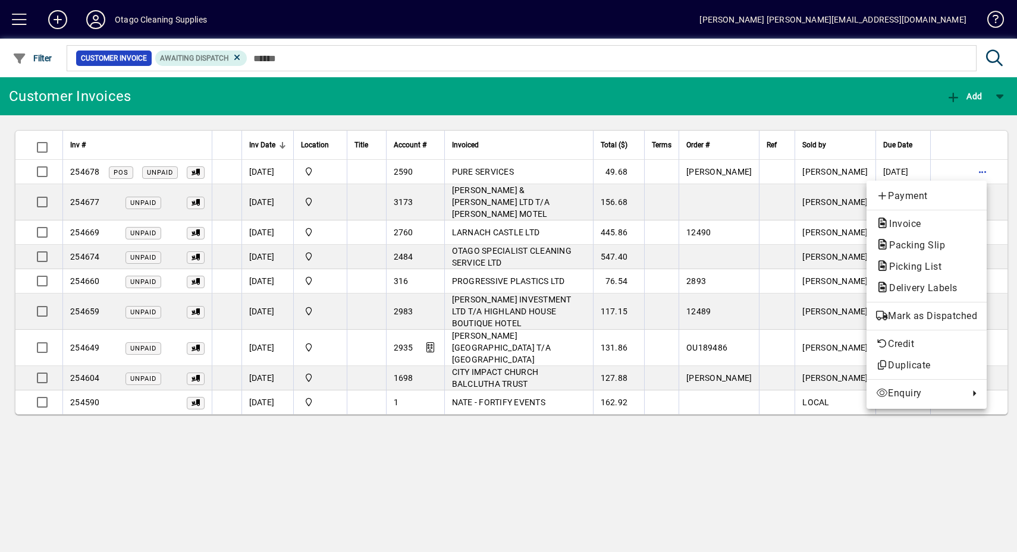
click at [920, 320] on span "Mark as Dispatched" at bounding box center [926, 316] width 101 height 14
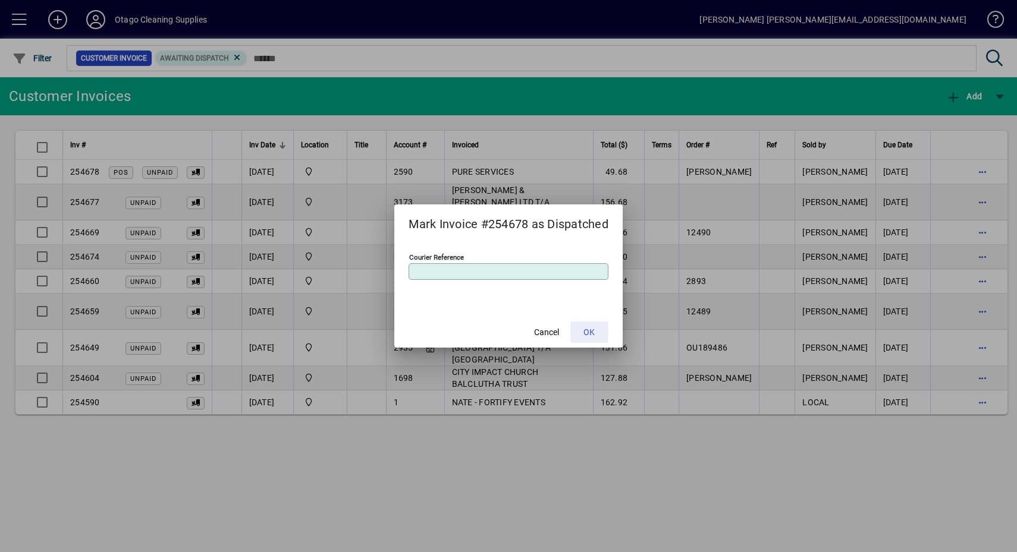
click at [601, 325] on span at bounding box center [589, 332] width 38 height 29
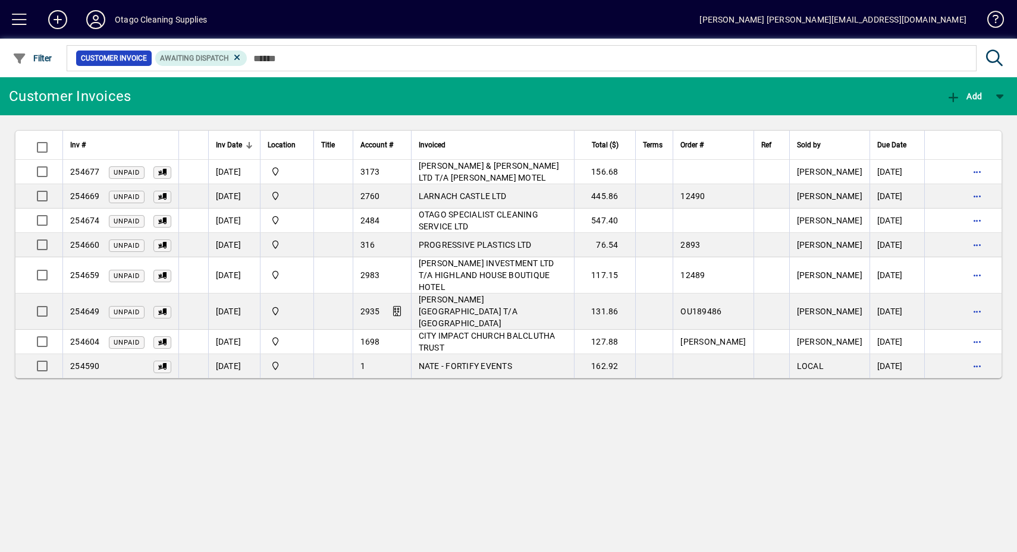
click at [506, 222] on td "OTAGO SPECIALIST CLEANING SERVICE LTD" at bounding box center [492, 221] width 163 height 24
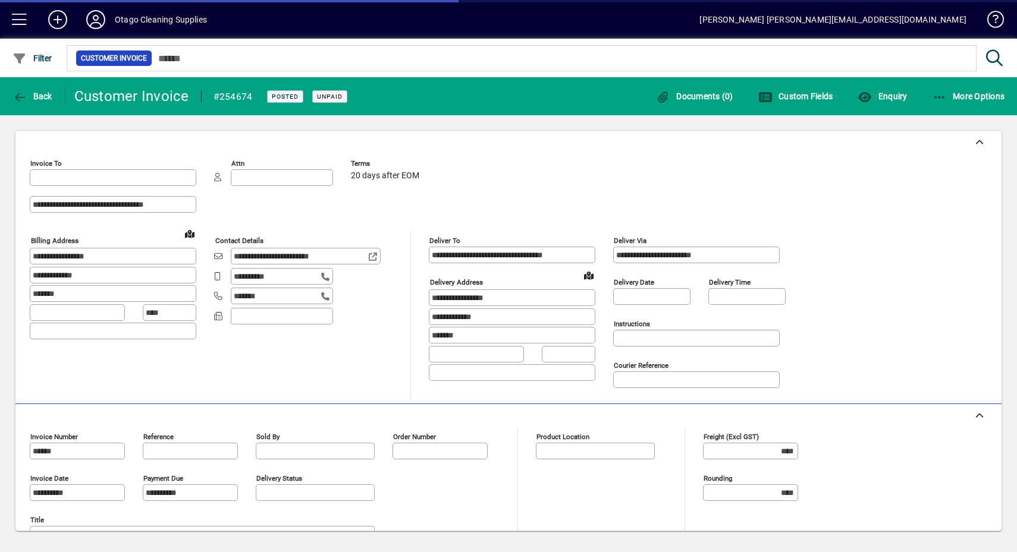
type input "**********"
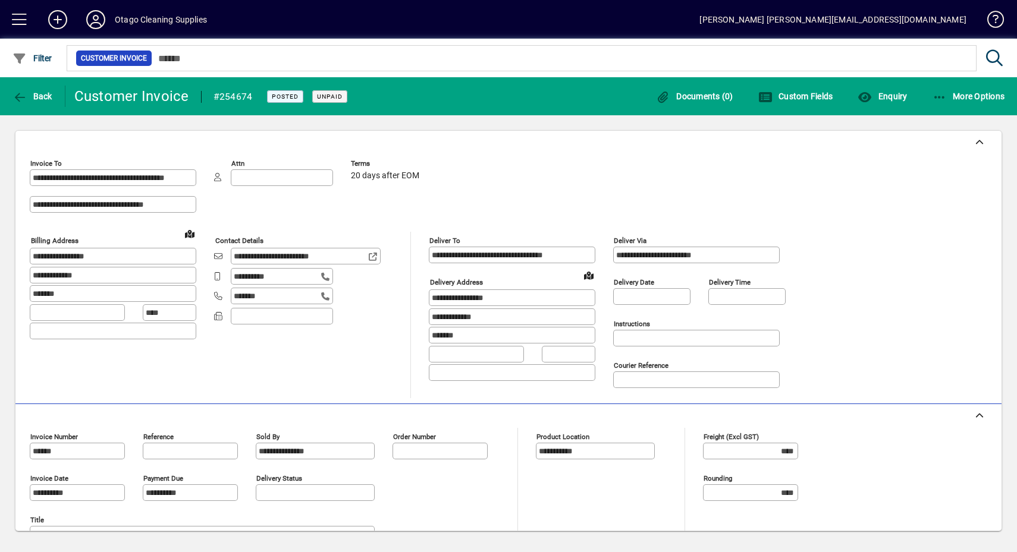
click at [955, 102] on span "button" at bounding box center [968, 96] width 78 height 29
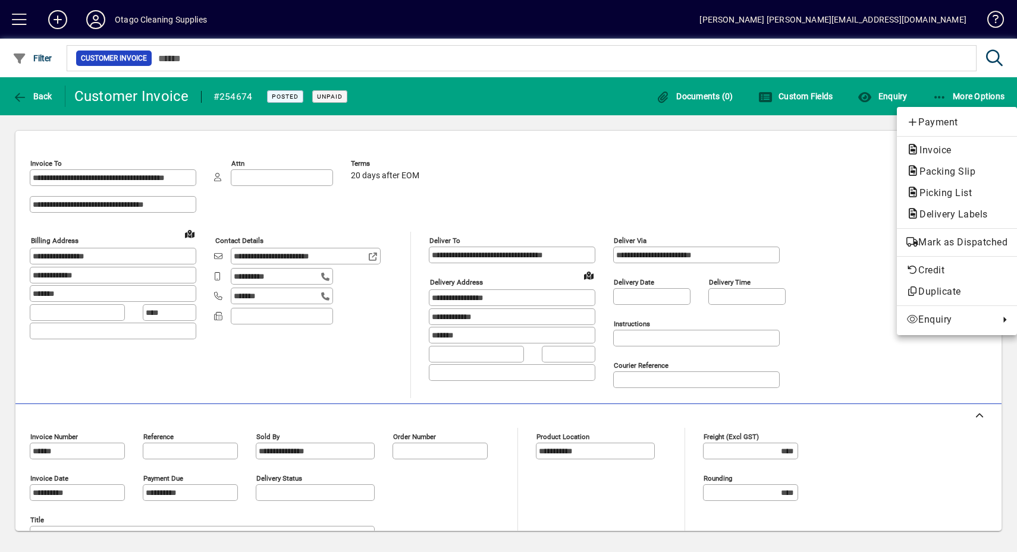
click at [929, 247] on span "Mark as Dispatched" at bounding box center [956, 242] width 101 height 14
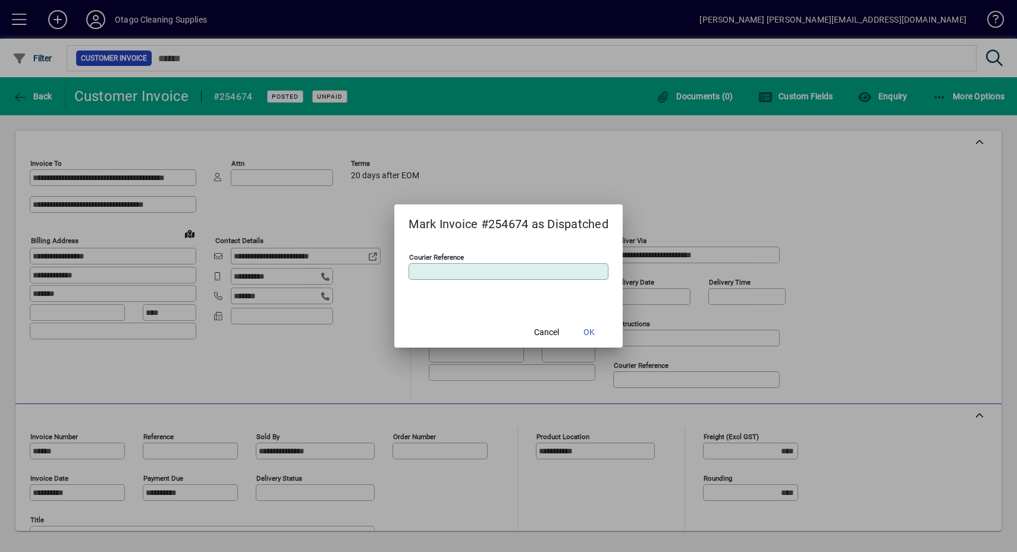
click at [611, 334] on mat-dialog-actions "Cancel OK" at bounding box center [508, 332] width 228 height 32
click at [595, 335] on span "OK" at bounding box center [588, 332] width 11 height 12
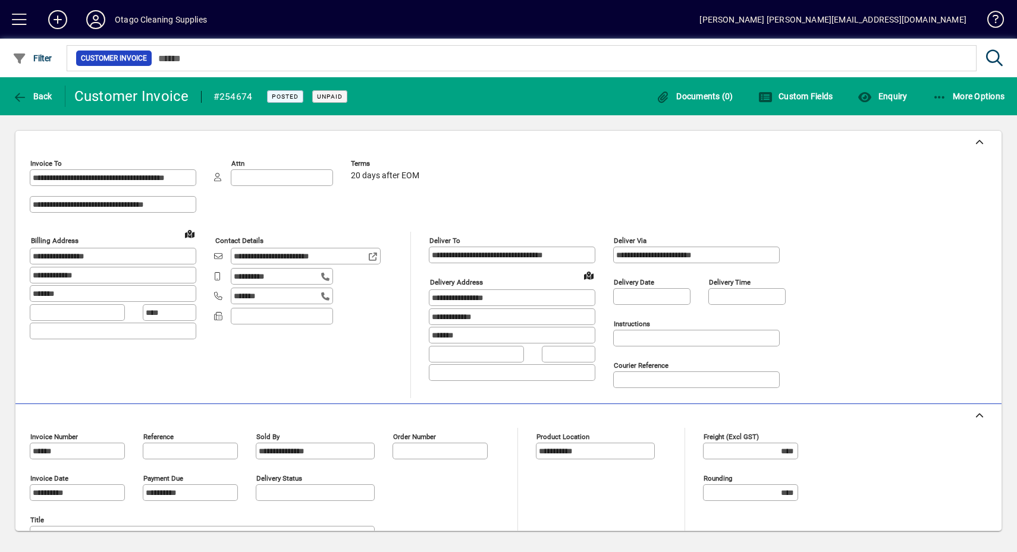
click at [51, 98] on span "Back" at bounding box center [32, 97] width 40 height 10
